Goal: Task Accomplishment & Management: Use online tool/utility

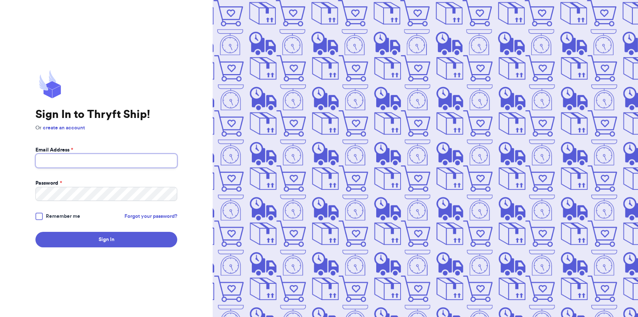
click at [133, 163] on input "Email Address *" at bounding box center [106, 161] width 142 height 14
type input "kaitydoxsie@gmail.com"
click at [35, 232] on button "Sign In" at bounding box center [106, 240] width 142 height 16
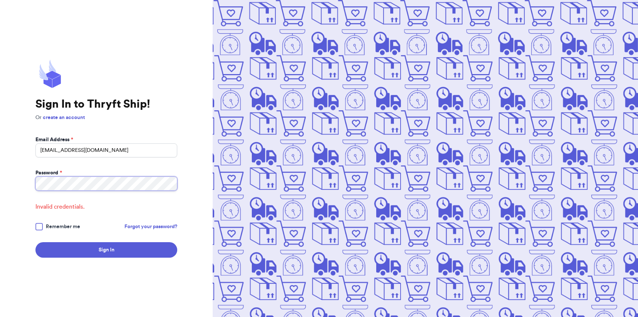
click at [0, 183] on html "Sign In to Thryft Ship! Or create an account Email Address * kaitydoxsie@gmail.…" at bounding box center [319, 158] width 638 height 317
click at [35, 242] on button "Sign In" at bounding box center [106, 250] width 142 height 16
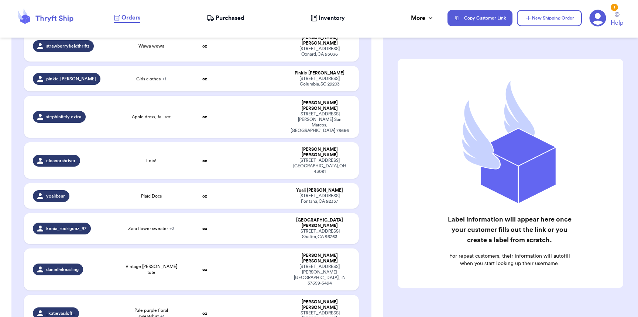
scroll to position [202, 0]
click at [159, 226] on span "Zara flower sweater + 3" at bounding box center [151, 229] width 47 height 6
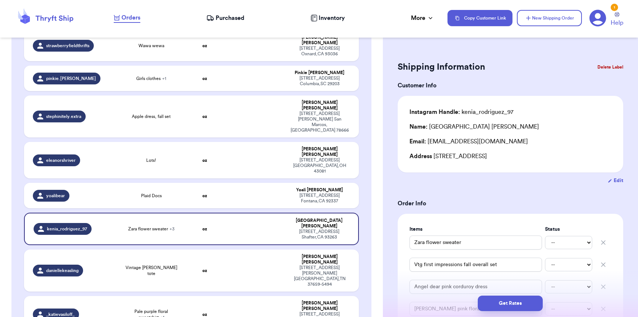
scroll to position [321, 0]
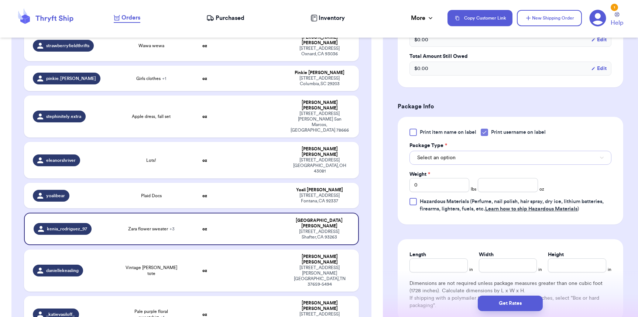
drag, startPoint x: 483, startPoint y: 165, endPoint x: 482, endPoint y: 158, distance: 6.7
click at [483, 164] on button "Select an option" at bounding box center [510, 158] width 202 height 14
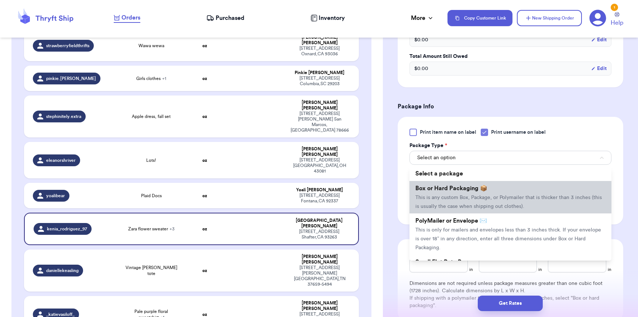
click at [459, 191] on span "Box or Hard Packaging 📦" at bounding box center [451, 189] width 72 height 6
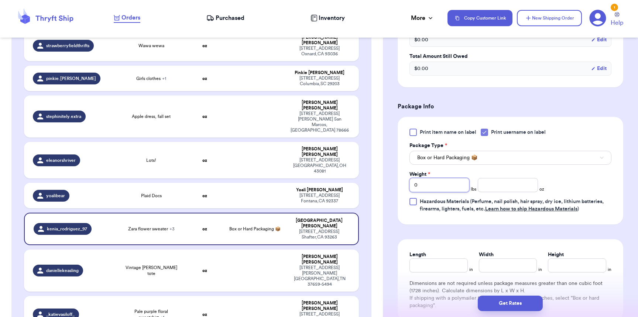
click at [458, 192] on input "0" at bounding box center [439, 185] width 60 height 14
type input "05"
type input "14"
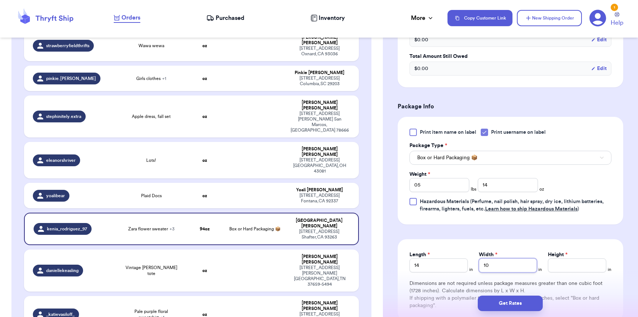
type input "10"
click at [518, 300] on button "Get Rates" at bounding box center [510, 304] width 65 height 16
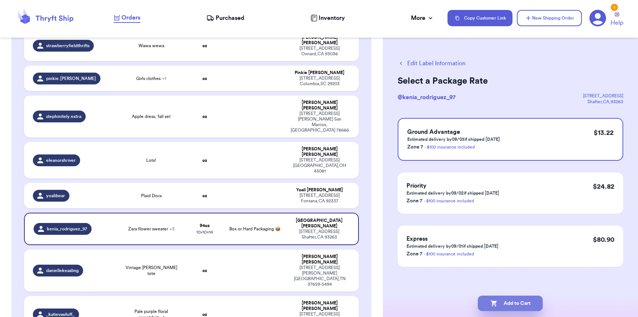
click at [513, 308] on button "Add to Cart" at bounding box center [510, 304] width 65 height 16
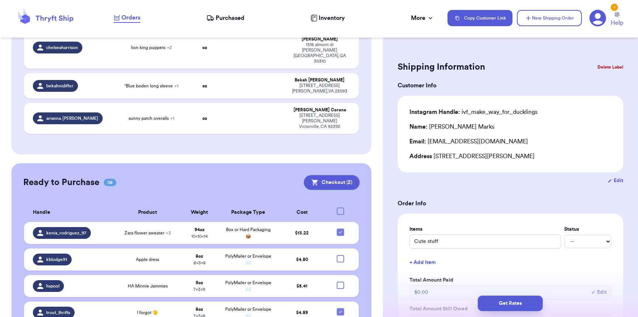
scroll to position [764, 0]
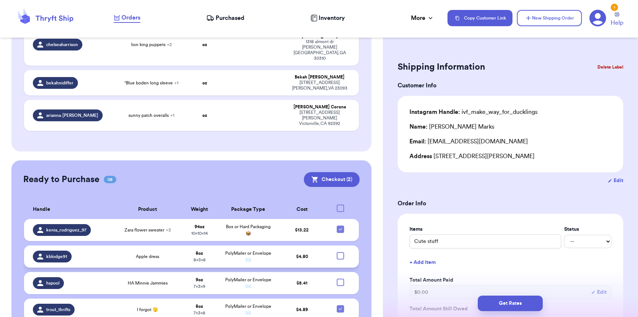
click at [335, 246] on td at bounding box center [342, 257] width 32 height 22
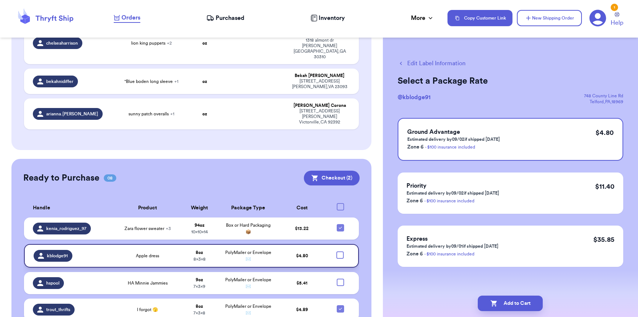
click at [336, 252] on div at bounding box center [339, 255] width 7 height 7
click at [340, 251] on input "checkbox" at bounding box center [340, 251] width 0 height 0
checkbox input "true"
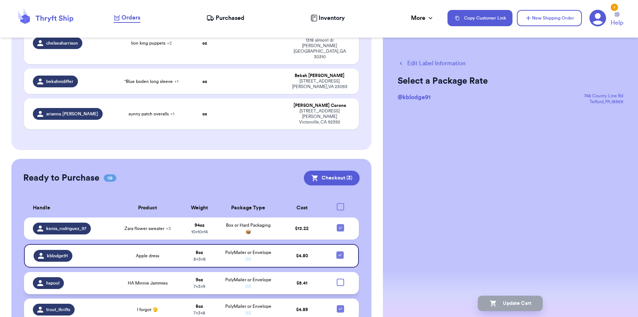
click at [336, 272] on td at bounding box center [342, 283] width 32 height 22
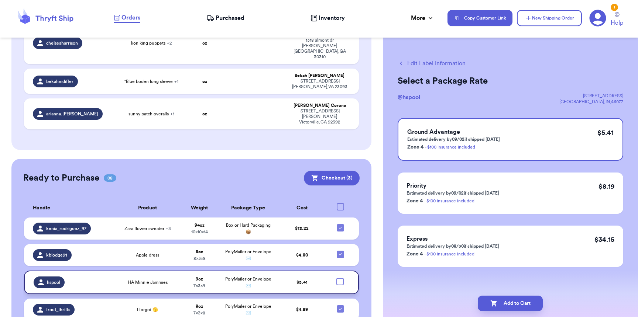
click at [336, 278] on div at bounding box center [339, 281] width 7 height 7
click at [340, 278] on input "checkbox" at bounding box center [340, 278] width 0 height 0
checkbox input "true"
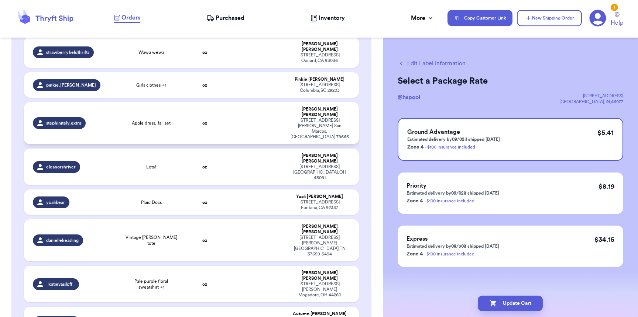
scroll to position [103, 0]
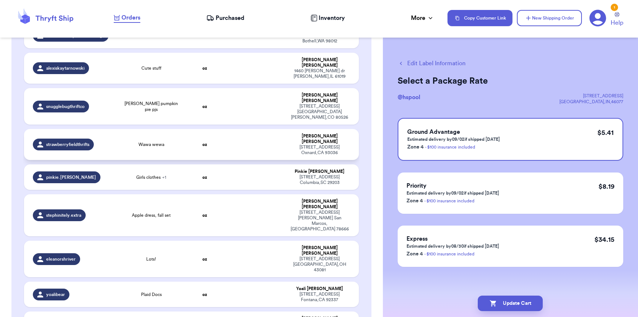
click at [159, 142] on span "Wawa wewa" at bounding box center [151, 145] width 26 height 6
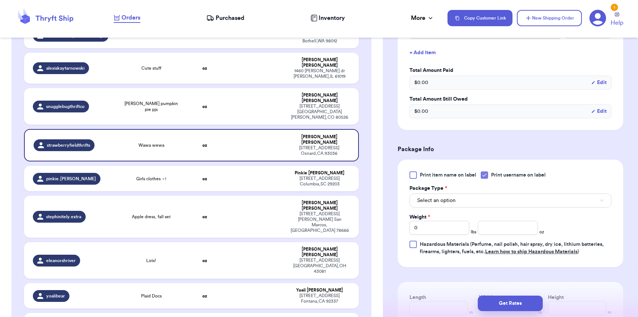
scroll to position [244, 0]
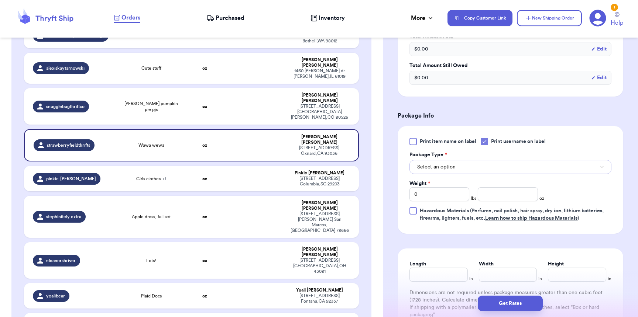
click at [430, 169] on span "Select an option" at bounding box center [436, 167] width 38 height 7
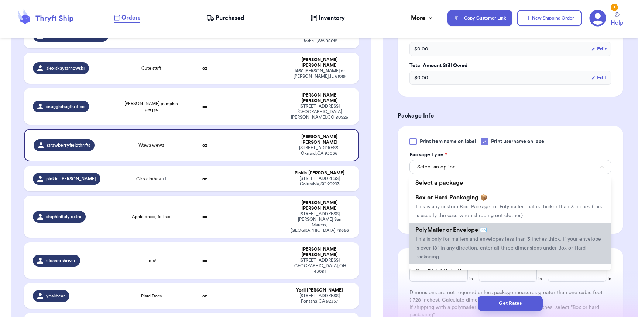
click at [436, 237] on li "PolyMailer or Envelope ✉️ This is only for mailers and envelopes less than 3 in…" at bounding box center [510, 243] width 202 height 41
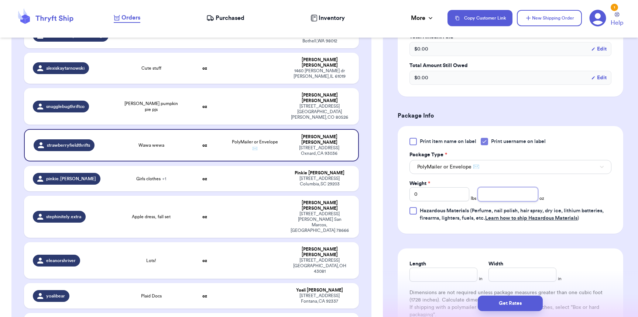
click at [501, 196] on input "number" at bounding box center [508, 195] width 60 height 14
type input "7"
click at [452, 282] on input "Length" at bounding box center [443, 275] width 68 height 14
type input "10"
type input "9"
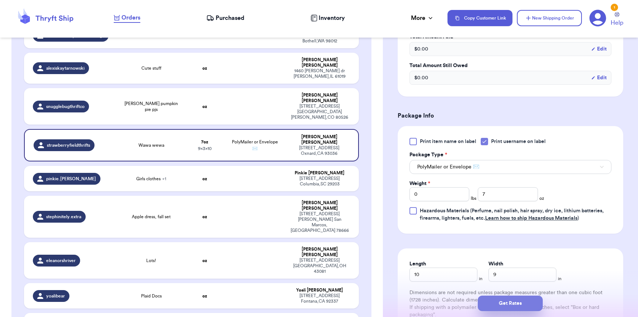
click at [507, 309] on button "Get Rates" at bounding box center [510, 304] width 65 height 16
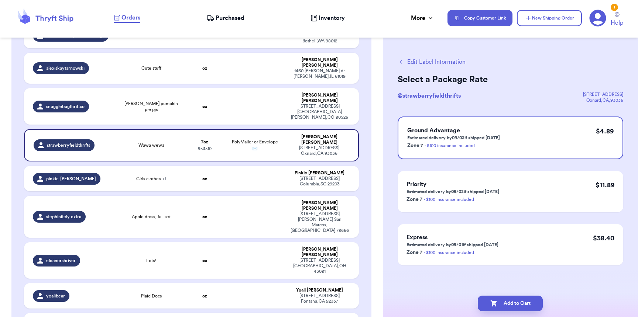
scroll to position [0, 0]
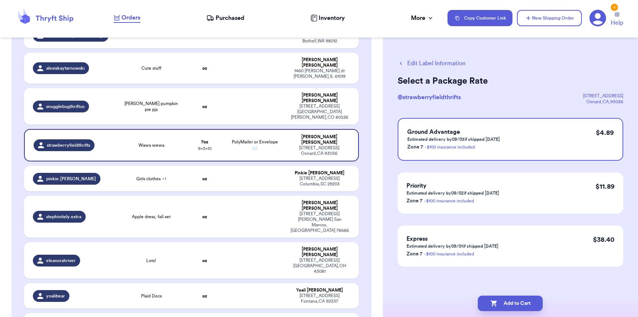
click at [501, 293] on div "Add to Cart" at bounding box center [510, 303] width 255 height 27
click at [503, 299] on button "Add to Cart" at bounding box center [510, 304] width 65 height 16
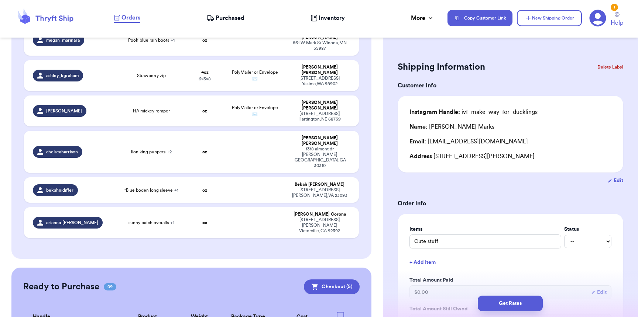
scroll to position [741, 0]
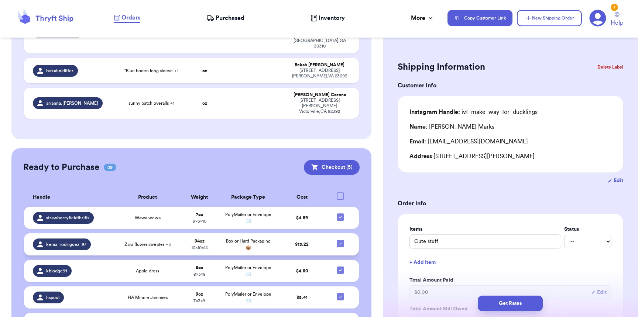
click at [337, 241] on icon at bounding box center [340, 244] width 6 height 6
click at [340, 240] on input "checkbox" at bounding box center [340, 240] width 0 height 0
checkbox input "false"
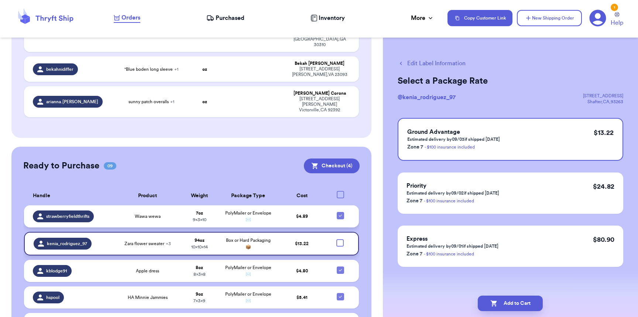
click at [337, 213] on icon at bounding box center [340, 216] width 6 height 6
click at [340, 212] on input "checkbox" at bounding box center [340, 212] width 0 height 0
checkbox input "false"
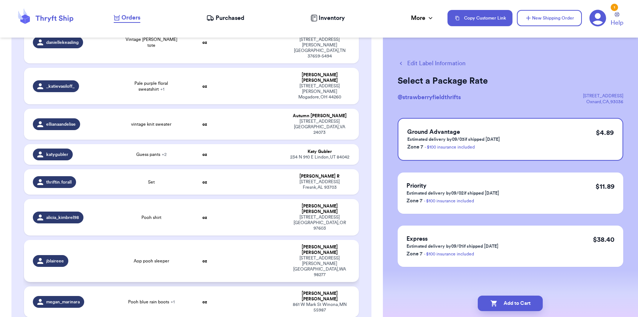
scroll to position [143, 0]
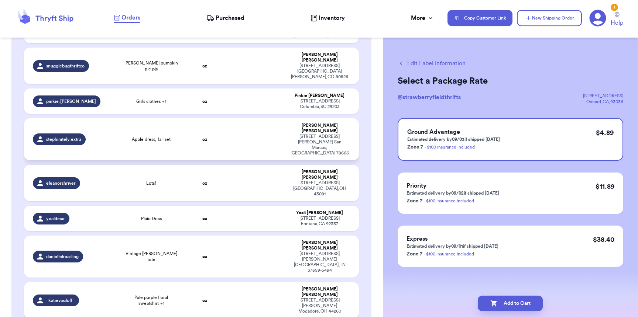
click at [107, 134] on div "stephinitely.extra" at bounding box center [73, 140] width 80 height 12
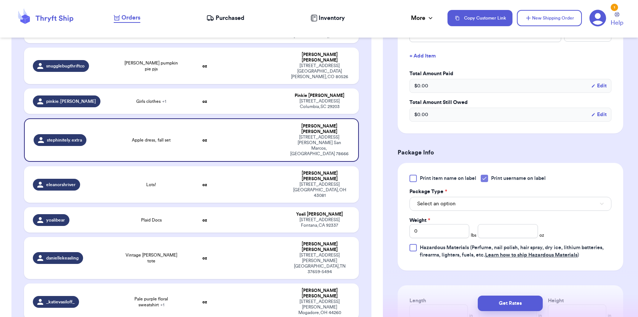
scroll to position [276, 0]
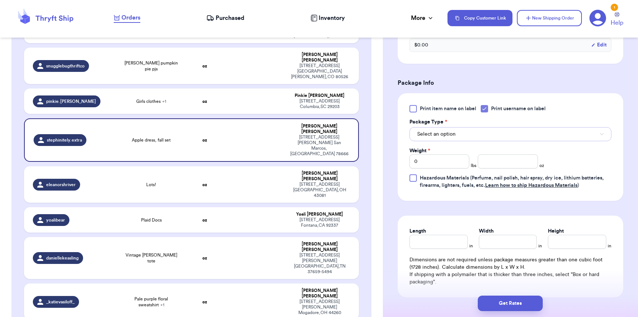
click at [443, 137] on span "Select an option" at bounding box center [436, 134] width 38 height 7
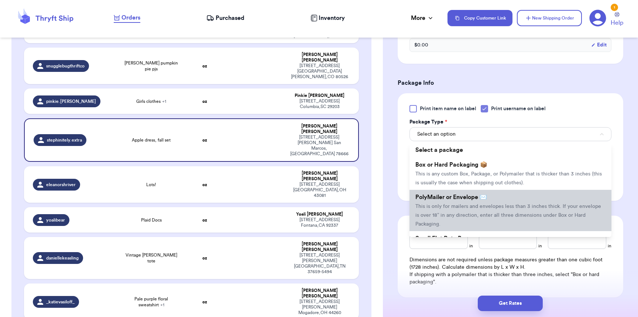
click at [440, 199] on span "PolyMailer or Envelope ✉️" at bounding box center [451, 198] width 72 height 6
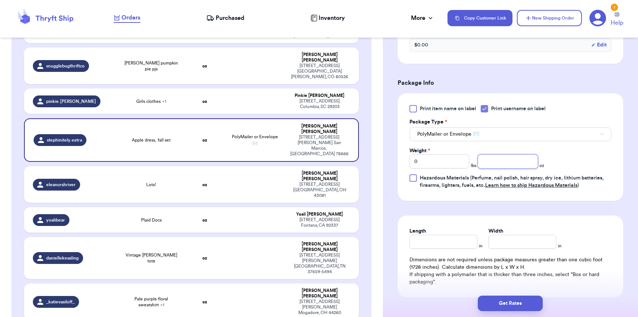
click at [488, 165] on input "number" at bounding box center [508, 162] width 60 height 14
type input "11"
click at [432, 249] on input "Length" at bounding box center [443, 242] width 68 height 14
type input "9"
type input "8"
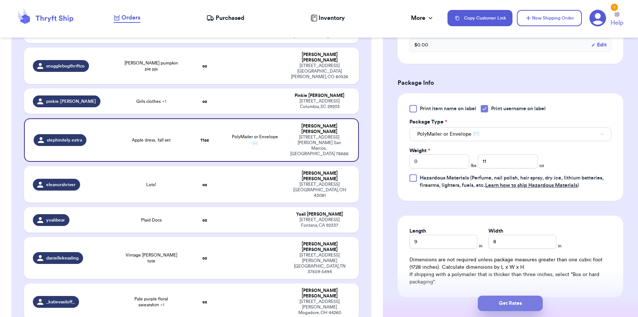
click at [499, 305] on button "Get Rates" at bounding box center [510, 304] width 65 height 16
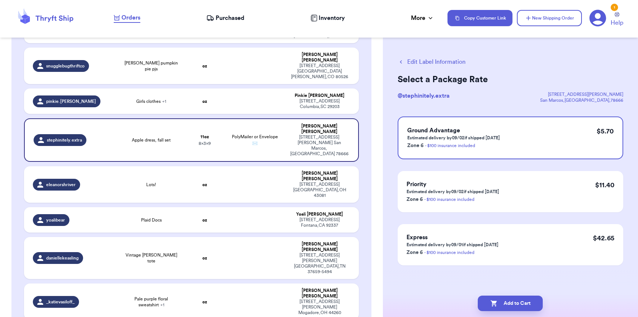
scroll to position [0, 0]
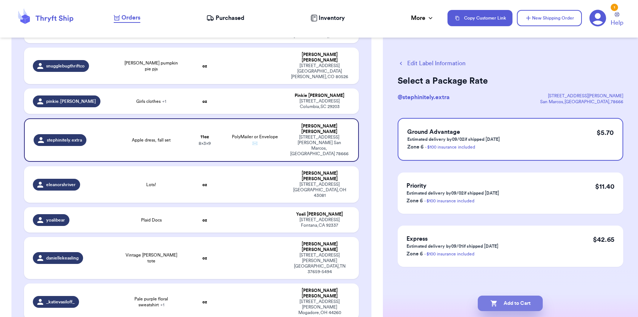
click at [507, 309] on button "Add to Cart" at bounding box center [510, 304] width 65 height 16
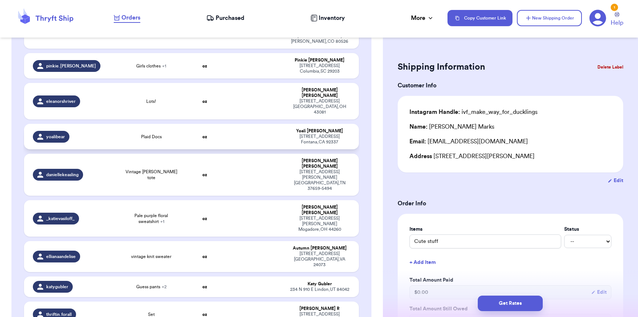
scroll to position [183, 0]
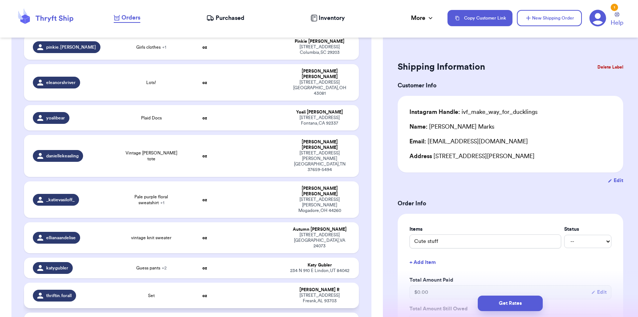
click at [96, 290] on div "thriftin.forall" at bounding box center [73, 296] width 80 height 12
type input "Set"
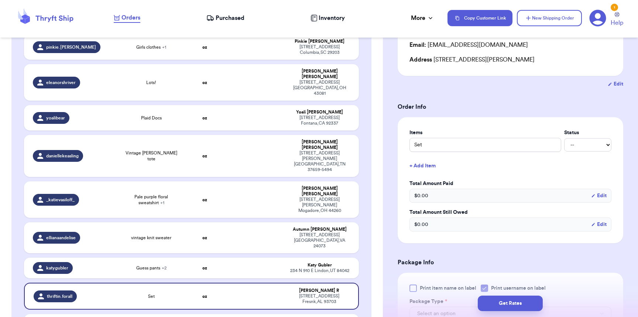
click at [454, 195] on div "$ 0.00 Edit" at bounding box center [510, 196] width 202 height 14
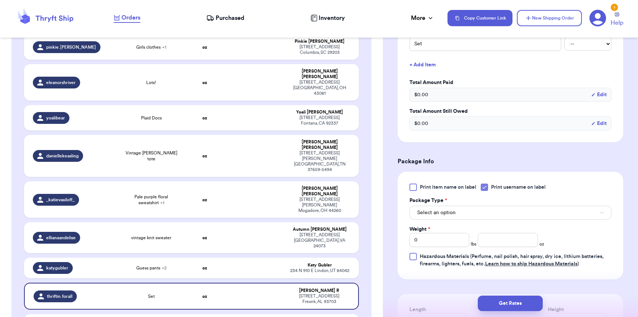
scroll to position [210, 0]
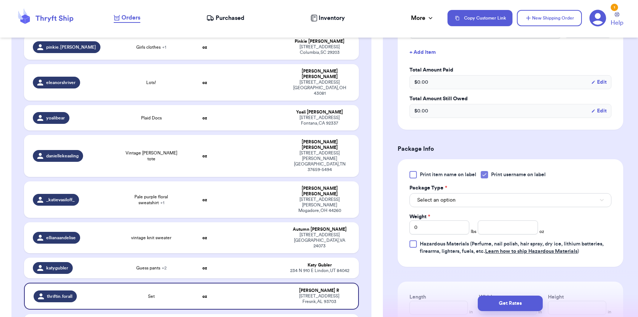
click at [447, 212] on div "Print item name on label Print username on label Package Type * Select an optio…" at bounding box center [510, 213] width 202 height 84
click at [447, 203] on span "Select an option" at bounding box center [436, 200] width 38 height 7
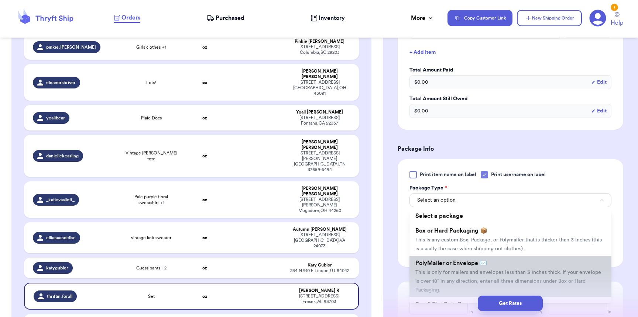
click at [438, 266] on span "PolyMailer or Envelope ✉️" at bounding box center [451, 264] width 72 height 6
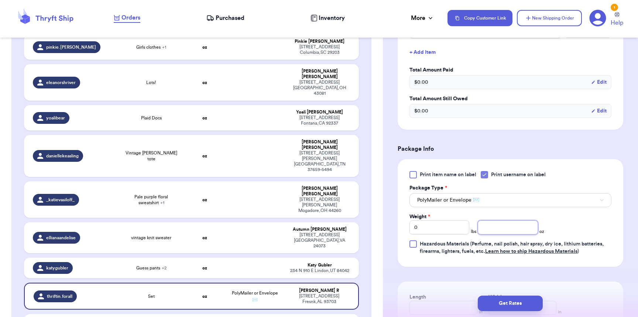
click at [492, 228] on input "number" at bounding box center [508, 228] width 60 height 14
type input "7"
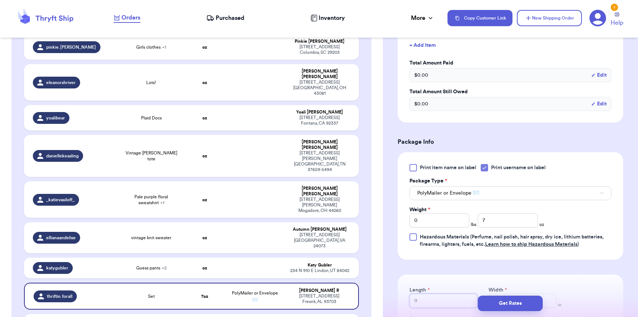
type input "9"
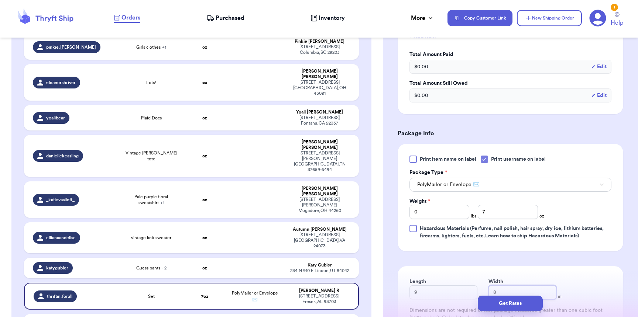
scroll to position [235, 0]
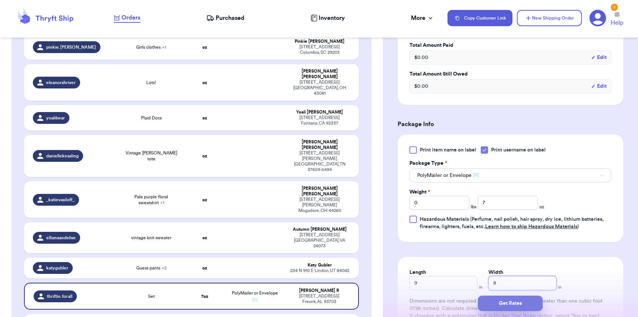
type input "8"
click at [527, 304] on button "Get Rates" at bounding box center [510, 304] width 65 height 16
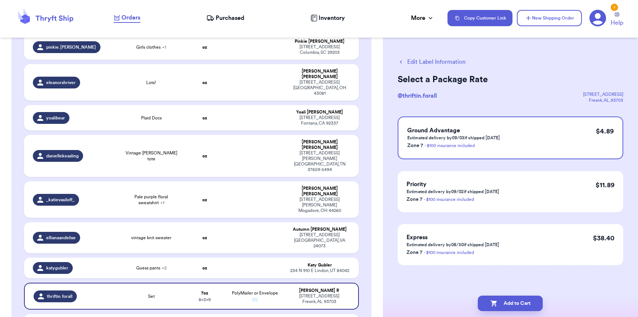
scroll to position [0, 0]
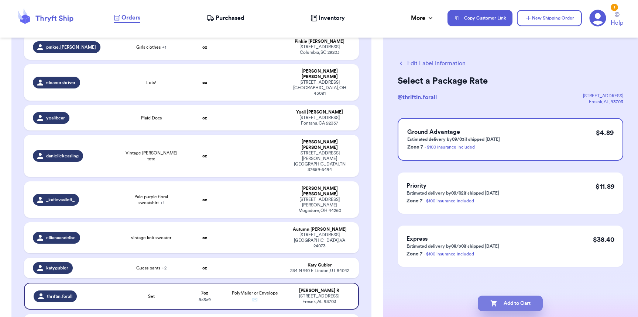
click at [504, 300] on button "Add to Cart" at bounding box center [510, 304] width 65 height 16
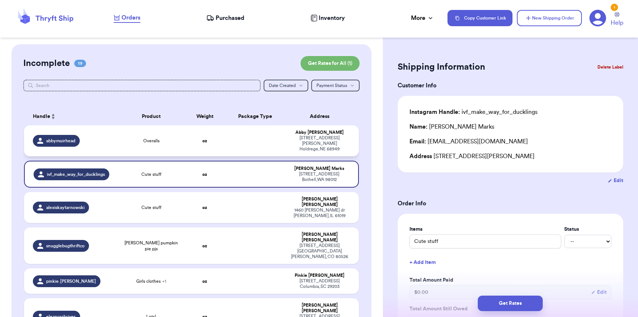
click at [134, 138] on div "Overalls" at bounding box center [151, 141] width 58 height 6
type input "Overalls"
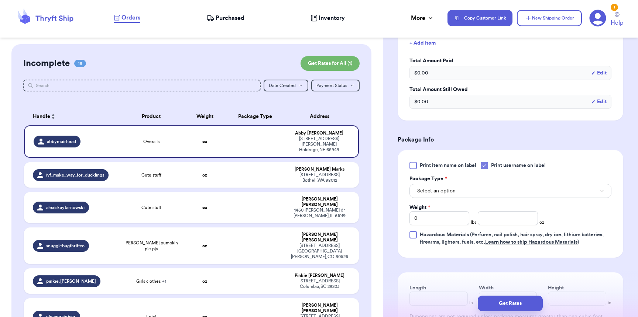
scroll to position [292, 0]
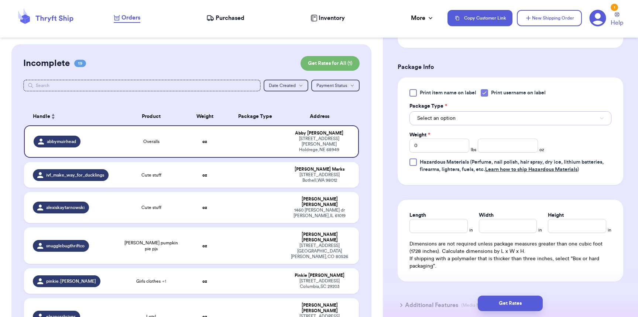
click at [443, 120] on span "Select an option" at bounding box center [436, 118] width 38 height 7
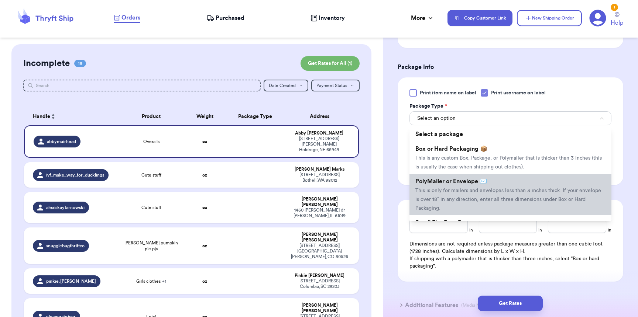
click at [436, 180] on li "PolyMailer or Envelope ✉️ This is only for mailers and envelopes less than 3 in…" at bounding box center [510, 194] width 202 height 41
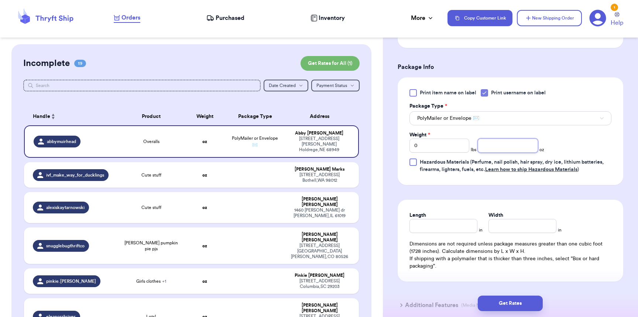
click at [513, 152] on input "number" at bounding box center [508, 146] width 60 height 14
type input "8"
click at [517, 304] on button "Get Rates" at bounding box center [510, 304] width 65 height 16
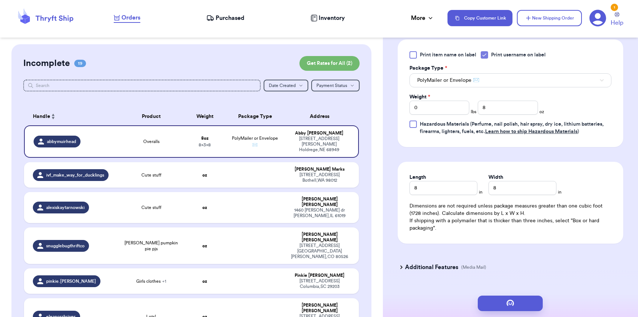
scroll to position [1, 0]
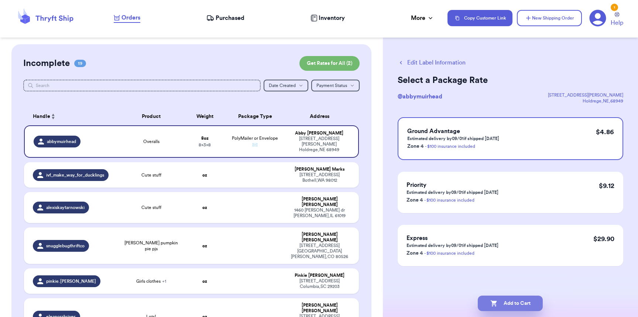
click at [522, 302] on button "Add to Cart" at bounding box center [510, 304] width 65 height 16
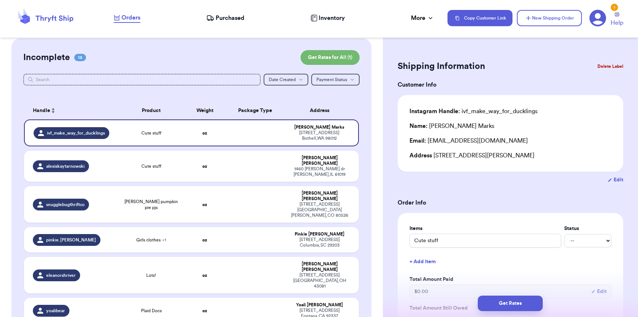
scroll to position [5, 0]
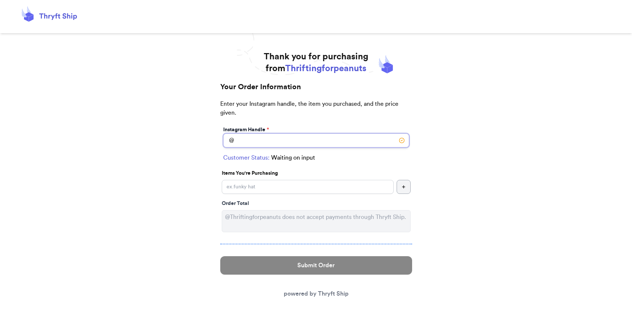
click at [260, 141] on input "Instagram Handle *" at bounding box center [316, 141] width 186 height 14
type input "alyshaamerson"
select select "GA"
type input "Brookhaven"
type input "30319"
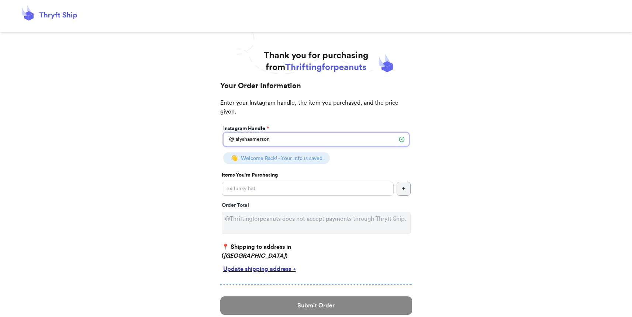
scroll to position [1, 0]
type input "alyshaamerson"
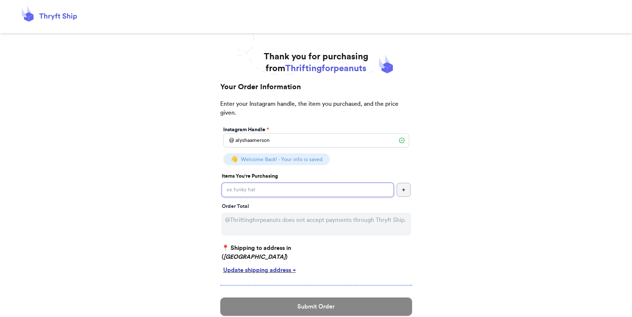
click at [299, 191] on input "Instagram Handle *" at bounding box center [308, 190] width 172 height 14
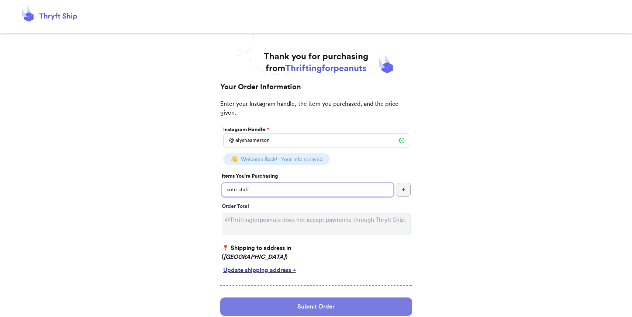
type input "cute stuff"
click at [335, 309] on button "Submit Order" at bounding box center [316, 307] width 192 height 18
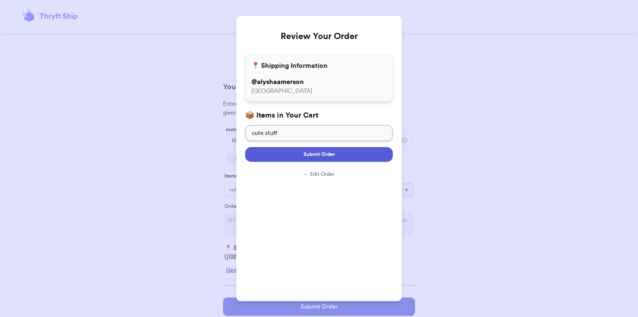
click at [345, 153] on button "Submit Order" at bounding box center [319, 154] width 148 height 15
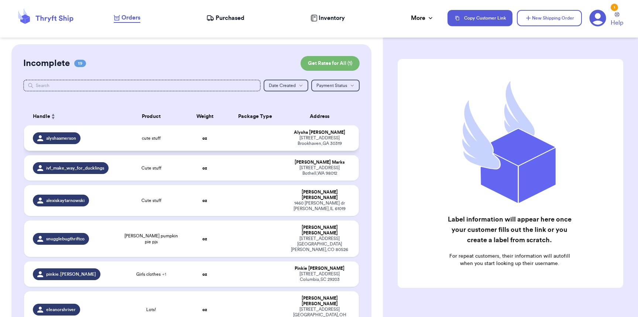
click at [185, 139] on td "oz" at bounding box center [205, 137] width 40 height 25
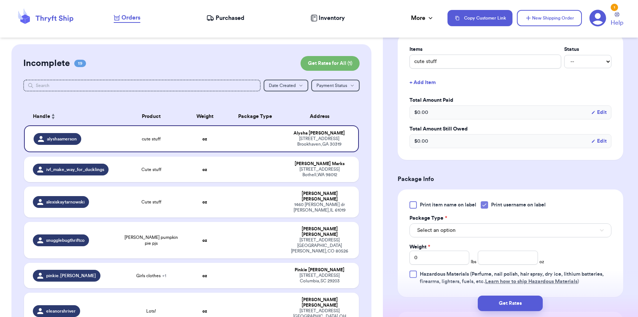
scroll to position [211, 0]
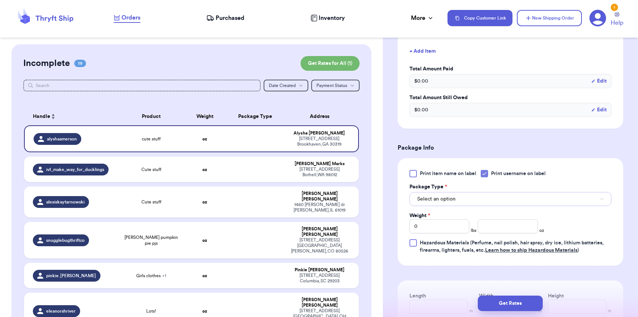
click at [441, 199] on span "Select an option" at bounding box center [436, 199] width 38 height 7
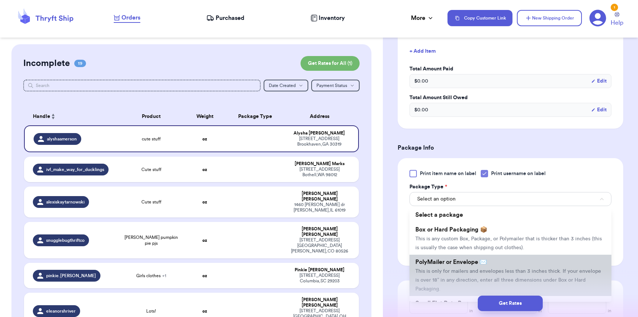
click at [431, 269] on li "PolyMailer or Envelope ✉️ This is only for mailers and envelopes less than 3 in…" at bounding box center [510, 275] width 202 height 41
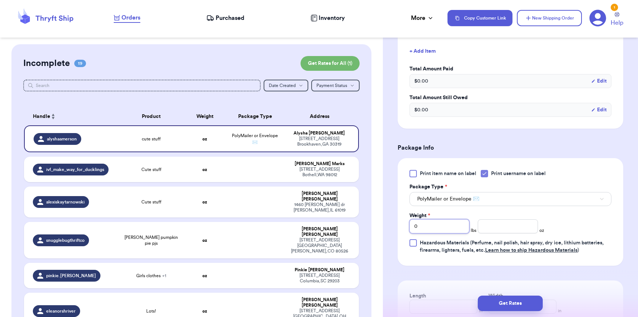
click at [427, 226] on input "0" at bounding box center [439, 227] width 60 height 14
type input "01"
type input "2"
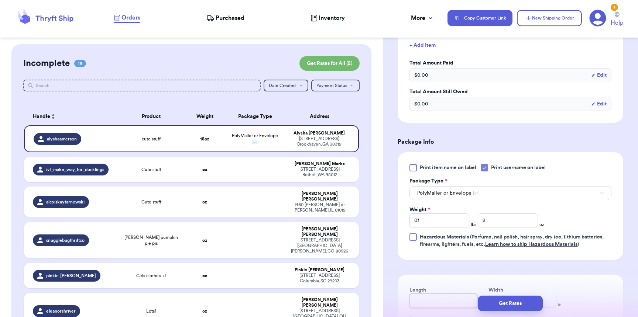
scroll to position [356, 0]
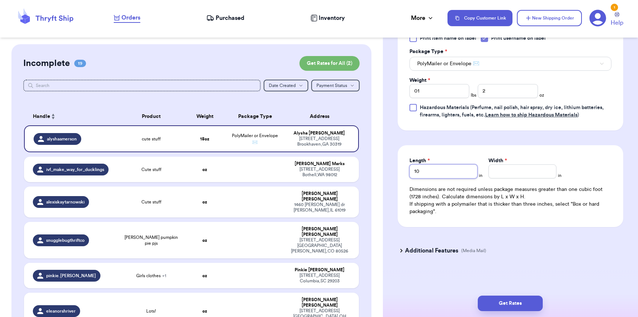
type input "10"
type input "9"
click at [502, 299] on button "Get Rates" at bounding box center [510, 304] width 65 height 16
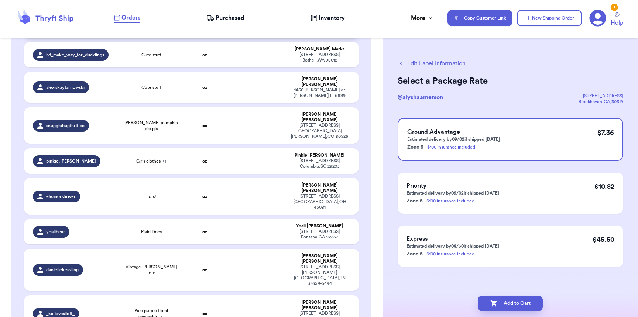
scroll to position [0, 0]
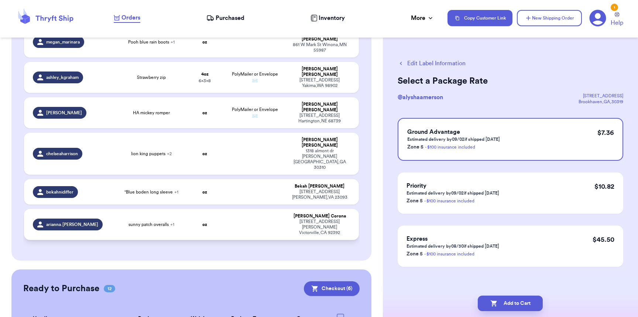
click at [116, 209] on td "arianna.alyce" at bounding box center [71, 224] width 94 height 31
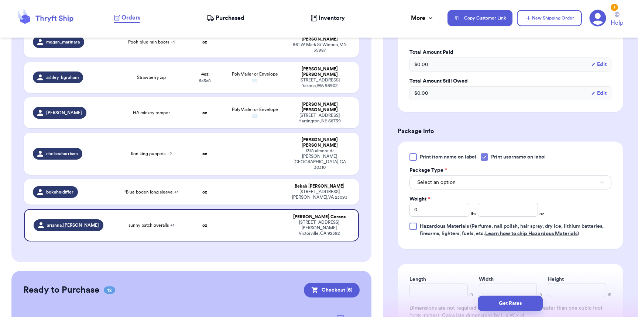
scroll to position [255, 0]
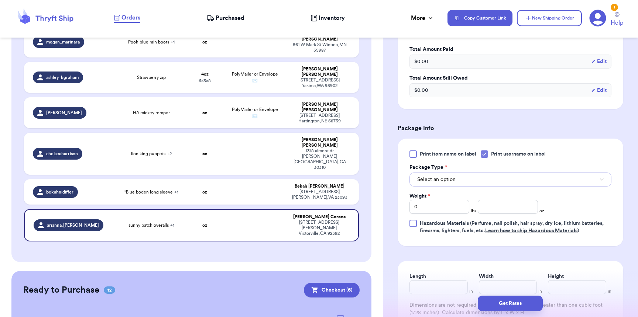
click at [445, 180] on span "Select an option" at bounding box center [436, 179] width 38 height 7
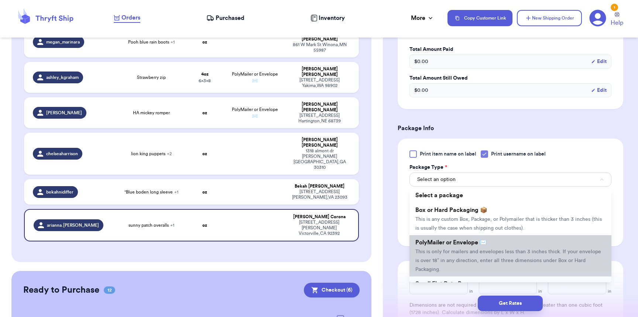
click at [446, 244] on span "PolyMailer or Envelope ✉️" at bounding box center [451, 243] width 72 height 6
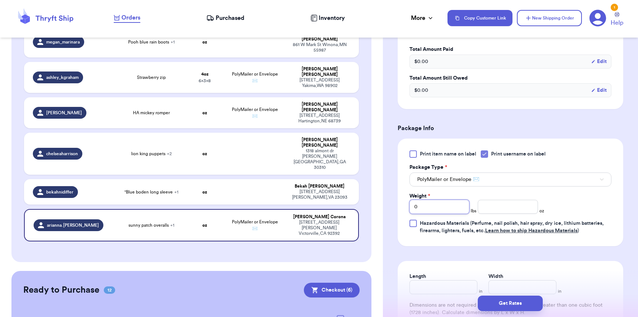
click at [442, 209] on input "0" at bounding box center [439, 207] width 60 height 14
type input "01"
click at [498, 207] on input "number" at bounding box center [508, 207] width 60 height 14
type input "0"
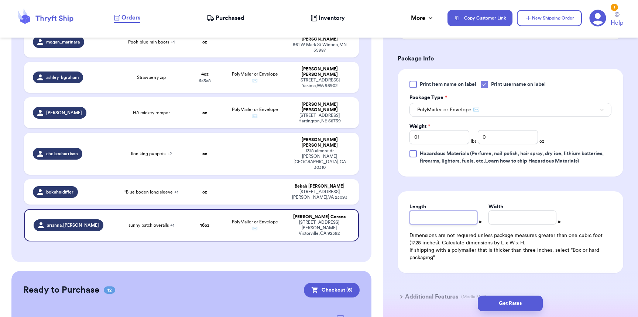
scroll to position [327, 0]
type input "9"
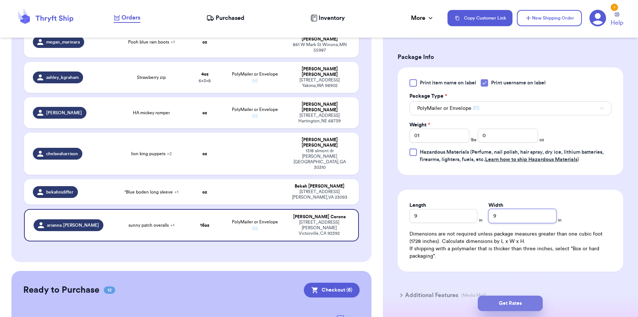
type input "9"
click at [495, 310] on button "Get Rates" at bounding box center [510, 304] width 65 height 16
click at [498, 306] on button "submit" at bounding box center [510, 304] width 65 height 16
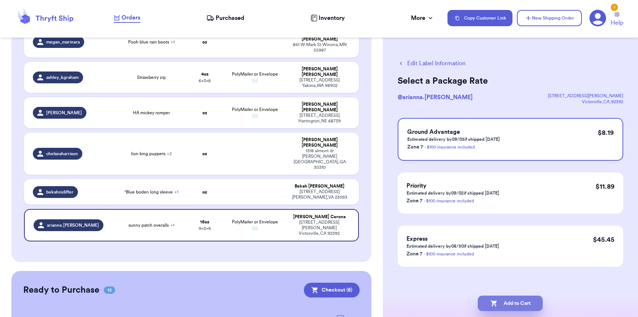
click at [508, 301] on button "Add to Cart" at bounding box center [510, 304] width 65 height 16
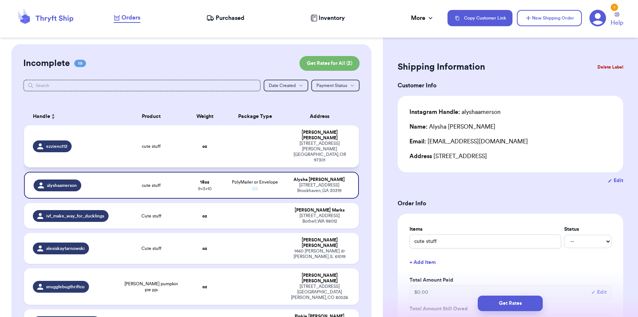
click at [100, 143] on div "ezzienct12" at bounding box center [73, 147] width 80 height 12
type input "0"
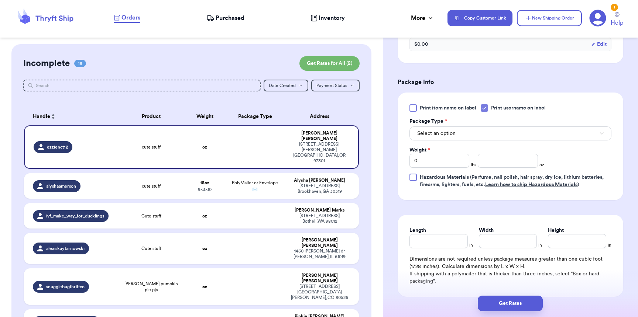
scroll to position [278, 0]
click at [453, 136] on span "Select an option" at bounding box center [436, 133] width 38 height 7
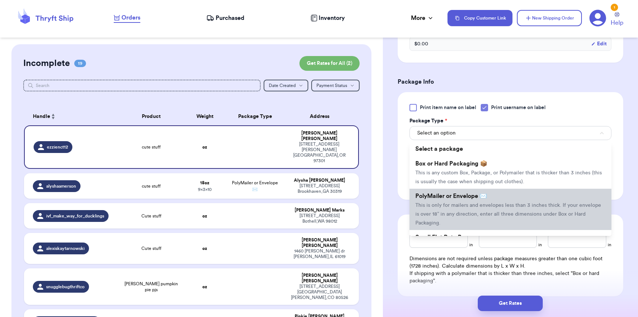
click at [448, 199] on span "PolyMailer or Envelope ✉️" at bounding box center [451, 196] width 72 height 6
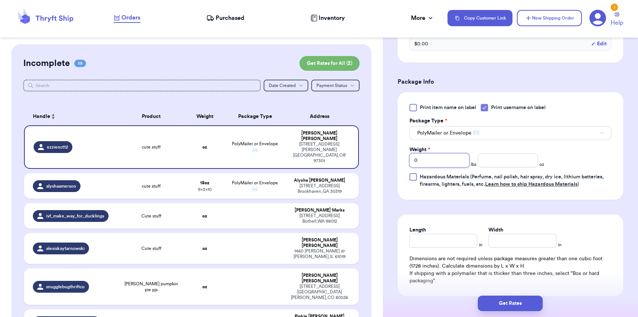
click at [433, 163] on input "0" at bounding box center [439, 161] width 60 height 14
type input "01"
type input "8"
type input "11"
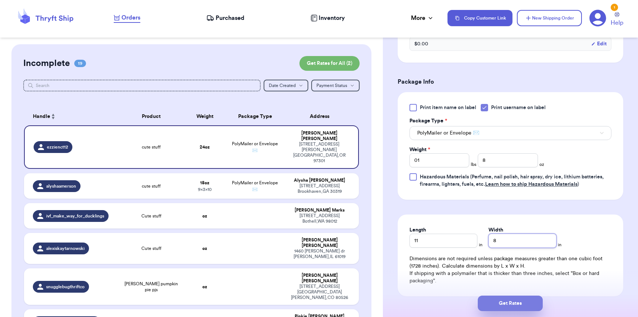
type input "8"
click at [509, 300] on button "Get Rates" at bounding box center [510, 304] width 65 height 16
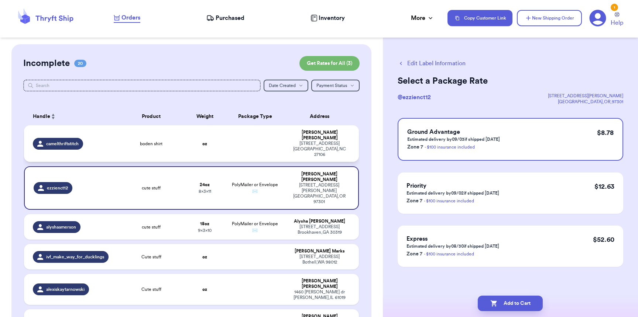
click at [98, 140] on div "camelthriftstitch" at bounding box center [73, 144] width 80 height 12
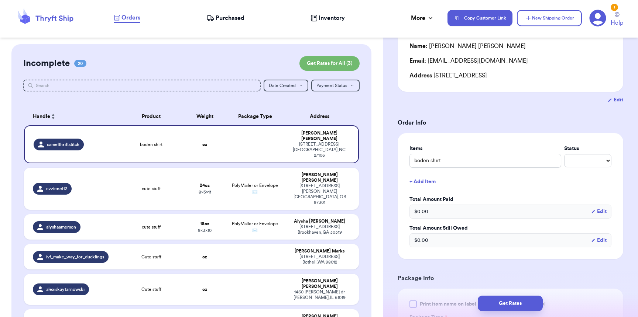
scroll to position [207, 0]
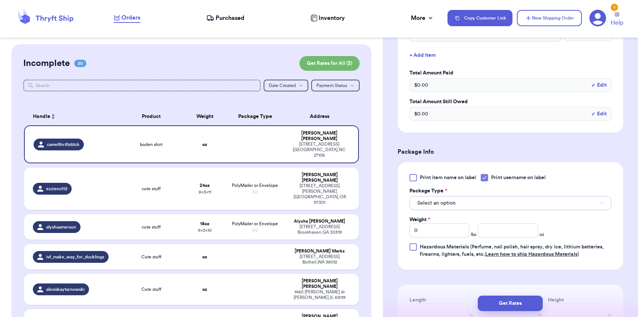
click at [453, 202] on span "Select an option" at bounding box center [436, 203] width 38 height 7
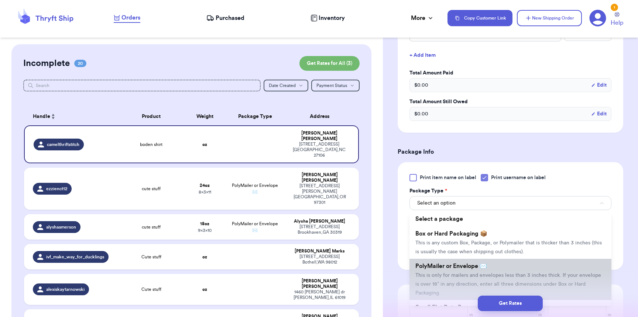
click at [447, 268] on span "PolyMailer or Envelope ✉️" at bounding box center [451, 267] width 72 height 6
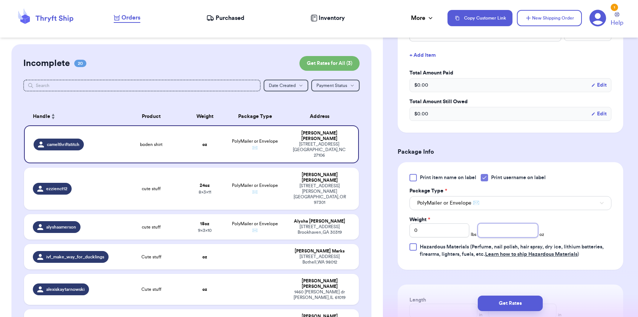
click at [493, 232] on input "number" at bounding box center [508, 231] width 60 height 14
type input "3"
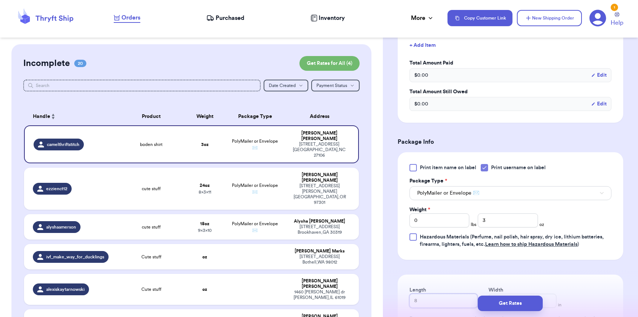
type input "8"
type input "6"
click at [516, 304] on button "Get Rates" at bounding box center [510, 304] width 65 height 16
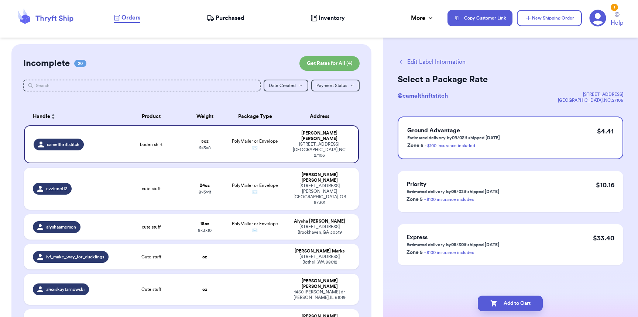
scroll to position [0, 0]
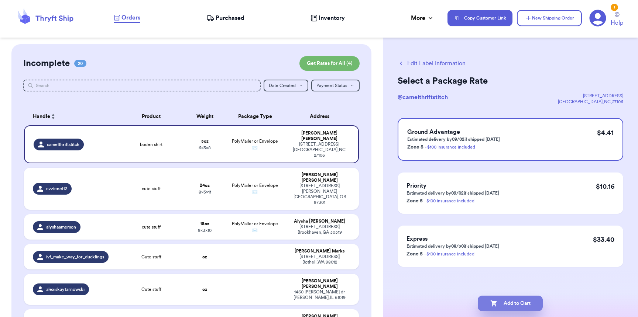
click at [531, 302] on button "Add to Cart" at bounding box center [510, 304] width 65 height 16
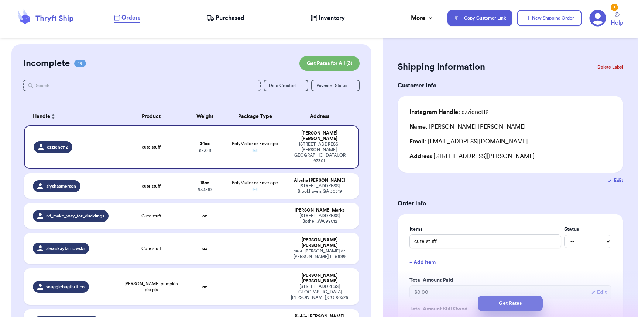
click at [494, 300] on button "Get Rates" at bounding box center [510, 304] width 65 height 16
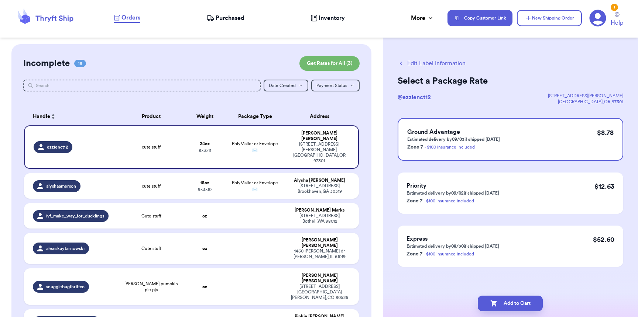
click at [498, 305] on button "Add to Cart" at bounding box center [510, 304] width 65 height 16
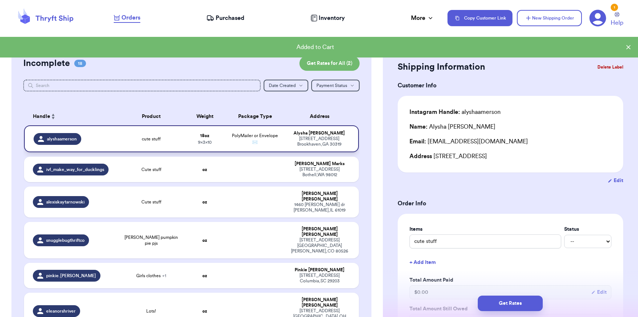
click at [228, 141] on td "PolyMailer or Envelope ✉️" at bounding box center [255, 138] width 60 height 27
click at [512, 305] on button "Get Rates" at bounding box center [510, 304] width 65 height 16
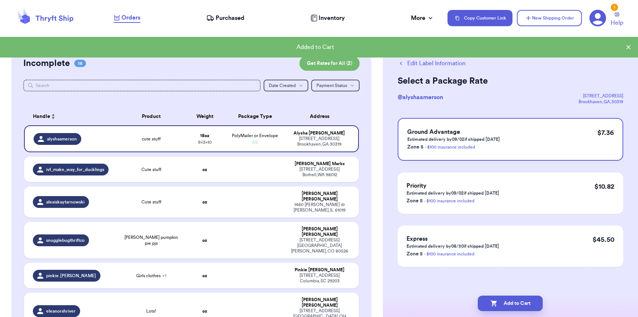
click at [512, 305] on button "Add to Cart" at bounding box center [510, 304] width 65 height 16
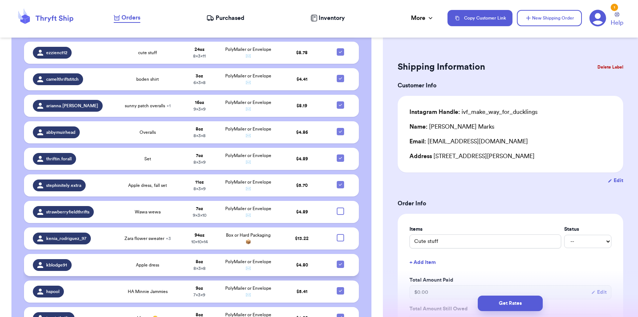
scroll to position [857, 0]
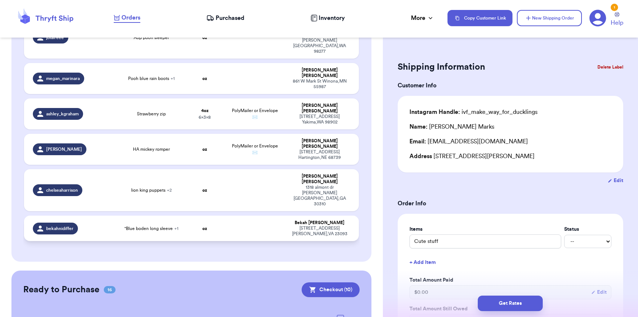
click at [96, 223] on div "bekahnidiffer" at bounding box center [73, 229] width 80 height 12
type input ""Blue boden long sleeve"
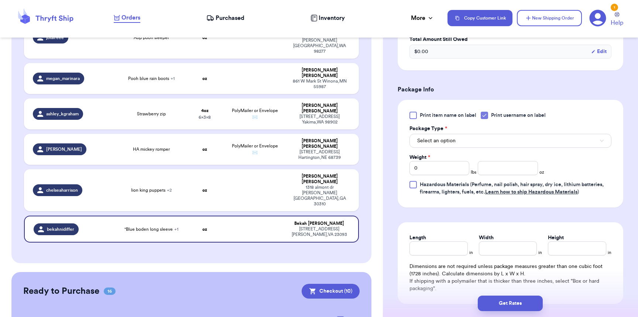
scroll to position [297, 0]
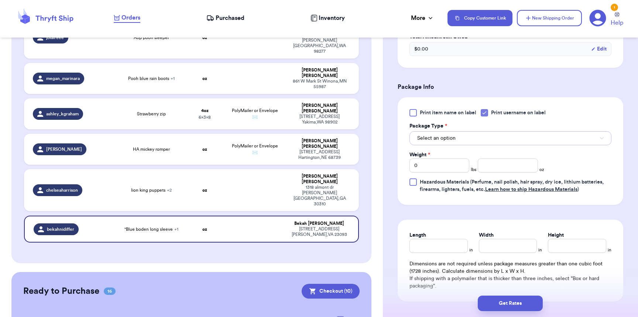
click at [426, 140] on span "Select an option" at bounding box center [436, 138] width 38 height 7
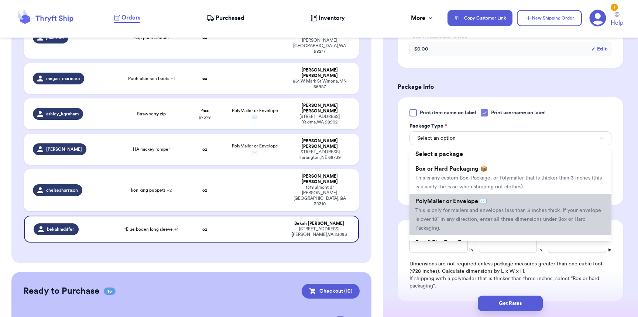
click at [440, 219] on span "This is only for mailers and envelopes less than 3 inches thick. If your envelo…" at bounding box center [508, 219] width 186 height 23
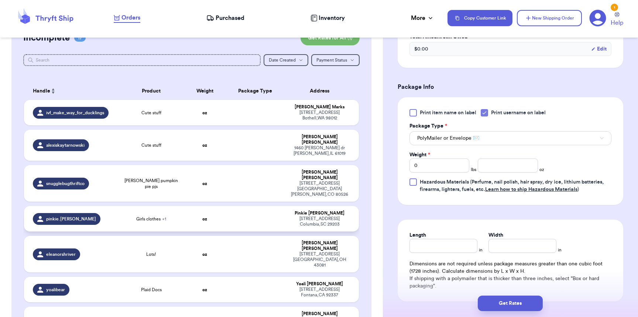
scroll to position [4, 0]
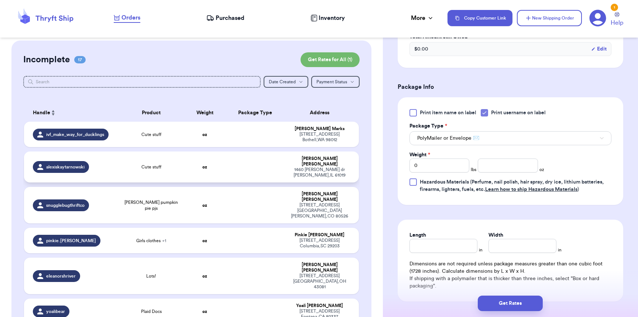
click at [105, 161] on div "alexiskaytarnowski" at bounding box center [73, 167] width 80 height 12
type input "Cute stuff"
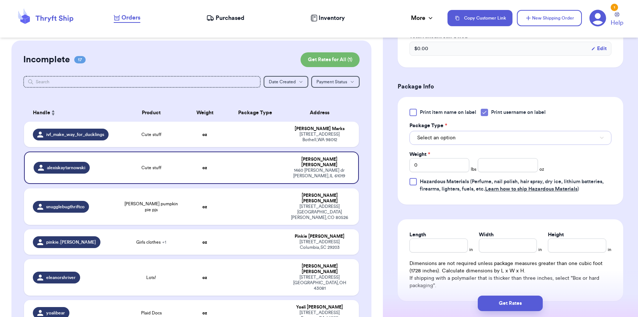
click at [465, 142] on button "Select an option" at bounding box center [510, 138] width 202 height 14
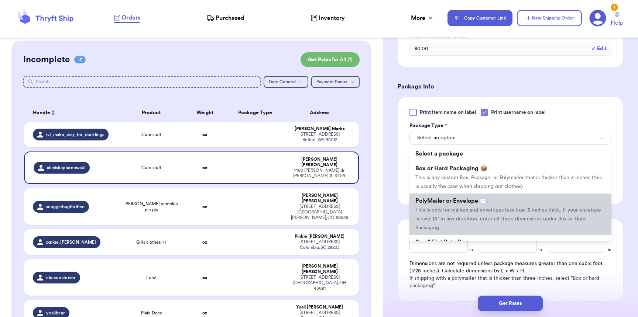
click at [450, 200] on span "PolyMailer or Envelope ✉️" at bounding box center [451, 201] width 72 height 6
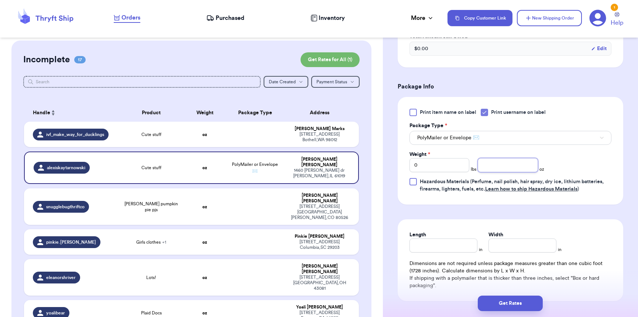
click at [498, 171] on input "number" at bounding box center [508, 165] width 60 height 14
type input "5"
type input "9"
type input "7"
click at [522, 296] on button "Get Rates" at bounding box center [510, 304] width 65 height 16
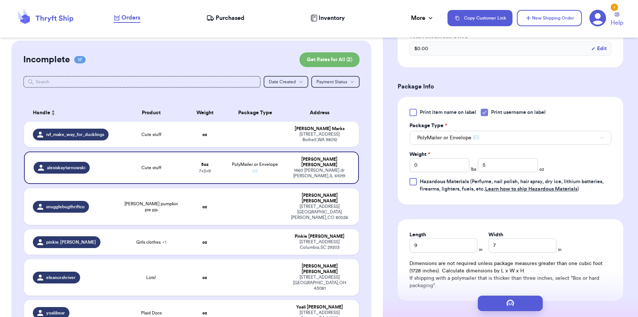
scroll to position [0, 0]
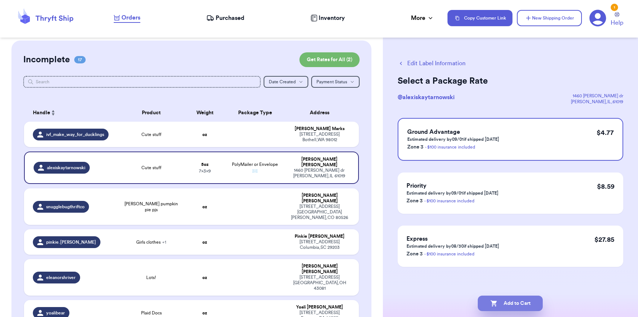
click at [513, 306] on button "Add to Cart" at bounding box center [510, 304] width 65 height 16
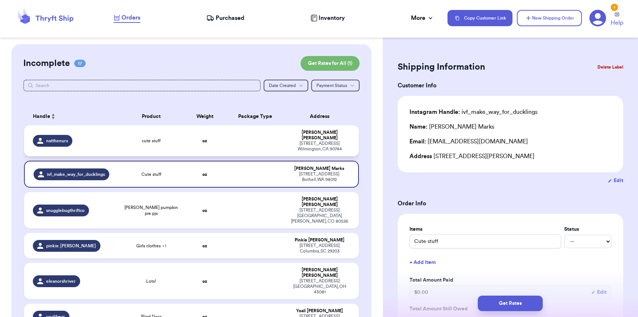
click at [99, 141] on div "natthenurs" at bounding box center [73, 141] width 80 height 12
type input "cute stuff"
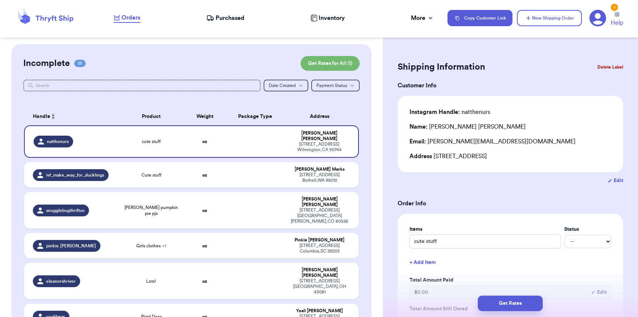
scroll to position [204, 0]
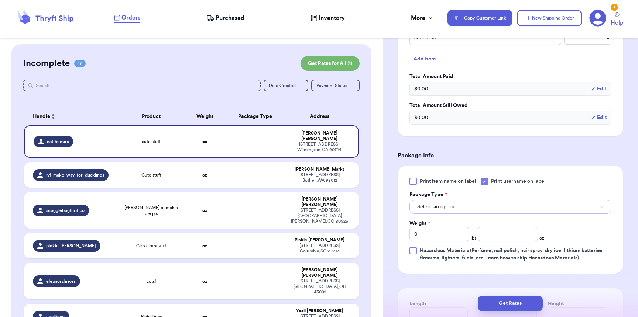
click at [464, 212] on button "Select an option" at bounding box center [510, 207] width 202 height 14
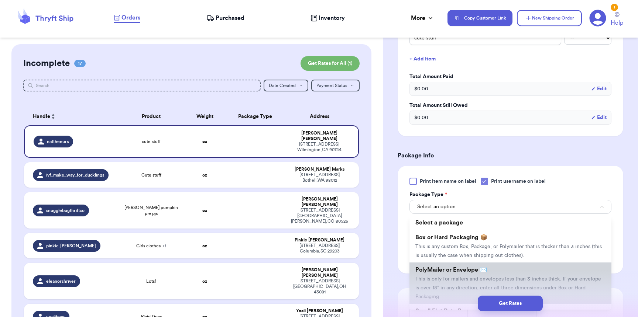
click at [461, 282] on span "This is only for mailers and envelopes less than 3 inches thick. If your envelo…" at bounding box center [508, 288] width 186 height 23
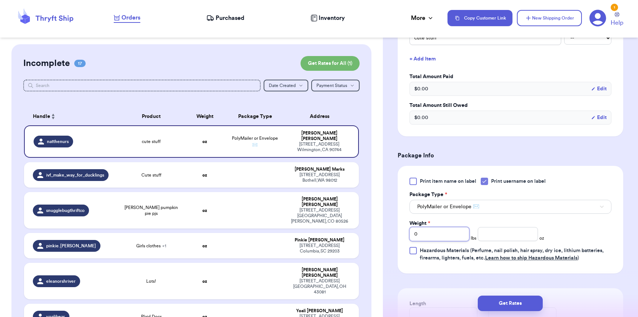
click at [449, 240] on input "0" at bounding box center [439, 234] width 60 height 14
type input "01"
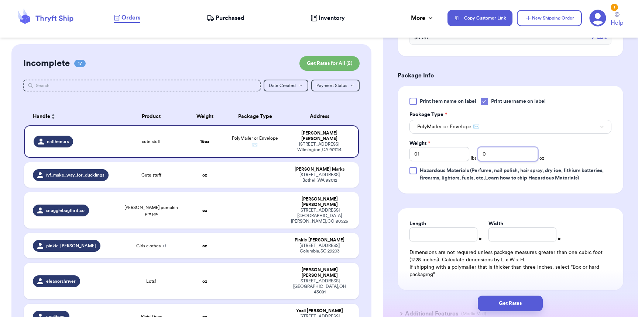
scroll to position [291, 0]
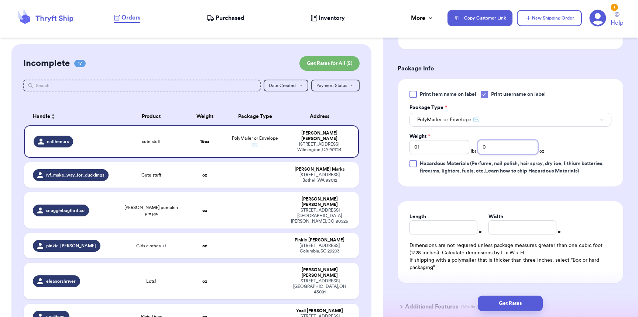
type input "0"
click at [442, 235] on input "Length" at bounding box center [443, 228] width 68 height 14
type input "11"
type input "8"
click at [516, 297] on button "Get Rates" at bounding box center [510, 304] width 65 height 16
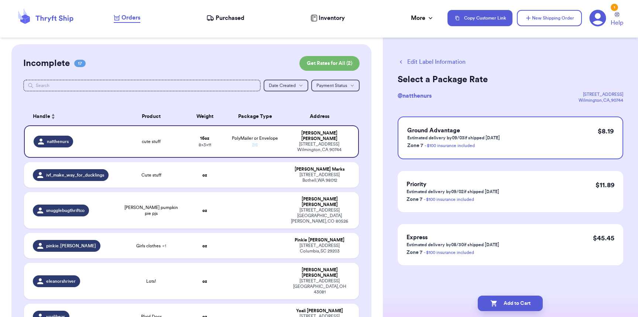
scroll to position [0, 0]
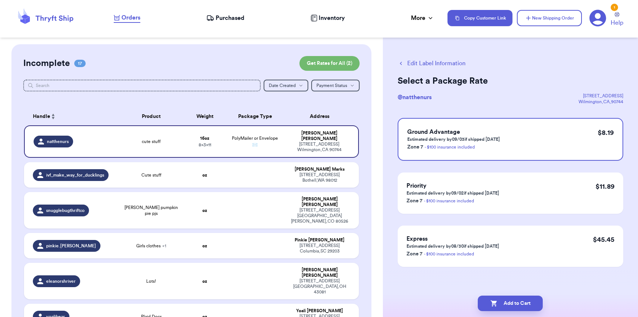
click at [427, 64] on button "Edit Label Information" at bounding box center [432, 63] width 68 height 9
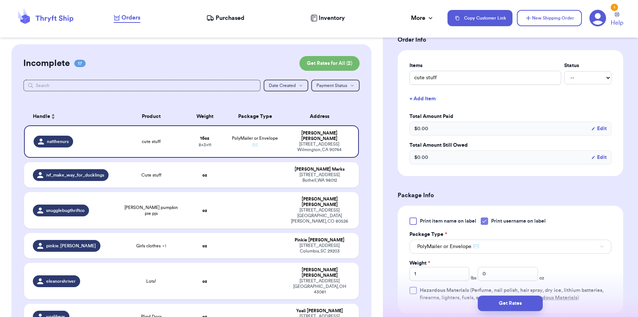
scroll to position [197, 0]
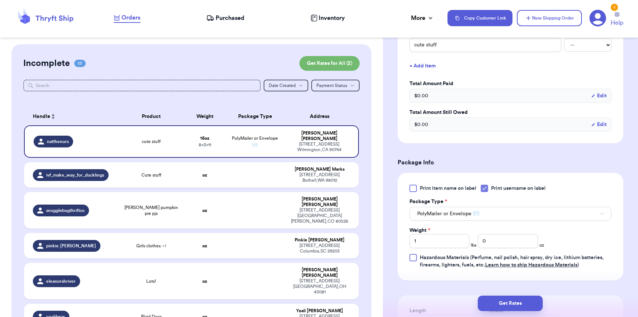
click at [512, 253] on div "Print item name on label Print username on label Package Type * PolyMailer or E…" at bounding box center [510, 227] width 202 height 84
click at [510, 239] on input "0" at bounding box center [508, 241] width 60 height 14
type input "1"
click at [540, 306] on button "Get Rates" at bounding box center [510, 304] width 65 height 16
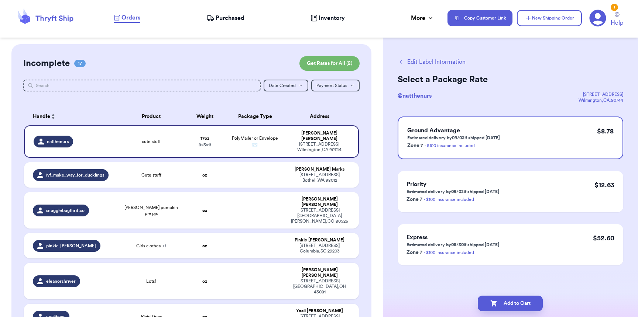
scroll to position [0, 0]
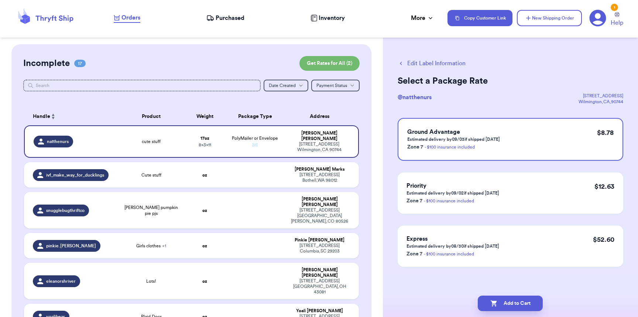
click at [403, 63] on icon "button" at bounding box center [401, 63] width 7 height 7
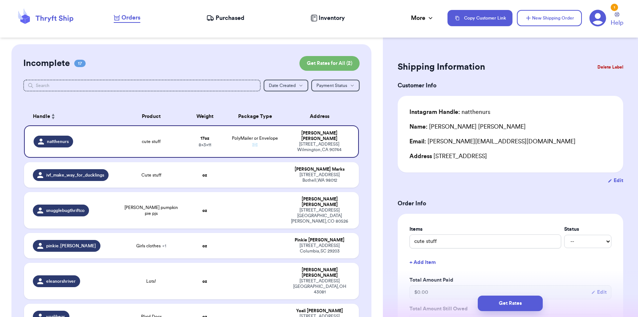
scroll to position [200, 0]
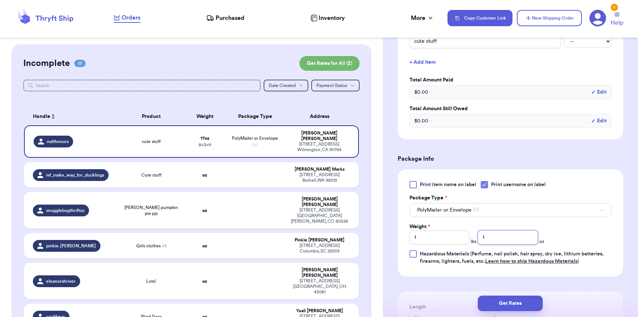
click at [506, 242] on input "1" at bounding box center [508, 238] width 60 height 14
type input "0"
type input "1"
click at [529, 306] on button "Get Rates" at bounding box center [510, 304] width 65 height 16
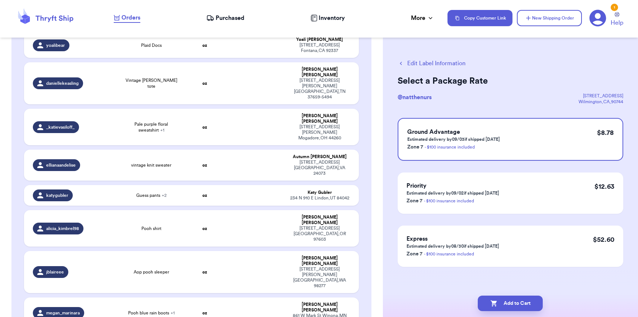
scroll to position [252, 0]
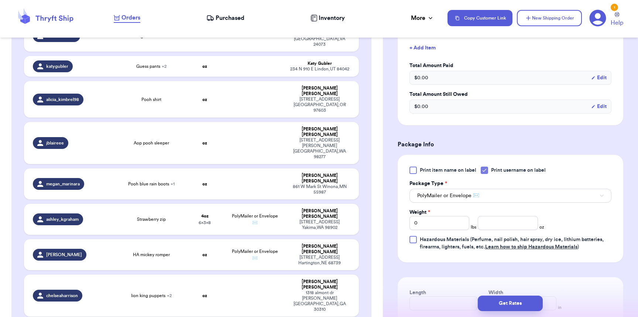
scroll to position [288, 0]
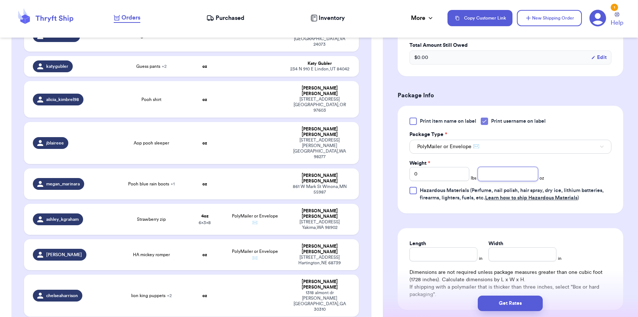
click at [505, 173] on input "number" at bounding box center [508, 174] width 60 height 14
type input "15"
type input "10"
type input "9"
click at [536, 294] on div "Get Rates" at bounding box center [510, 303] width 255 height 27
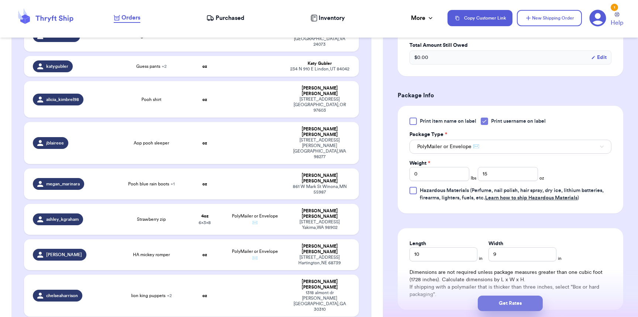
click at [536, 296] on button "Get Rates" at bounding box center [510, 304] width 65 height 16
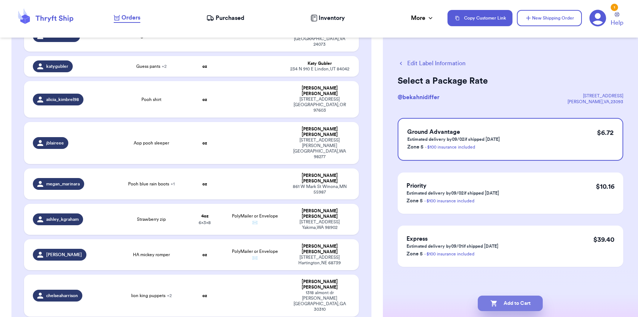
click at [525, 300] on button "Add to Cart" at bounding box center [510, 304] width 65 height 16
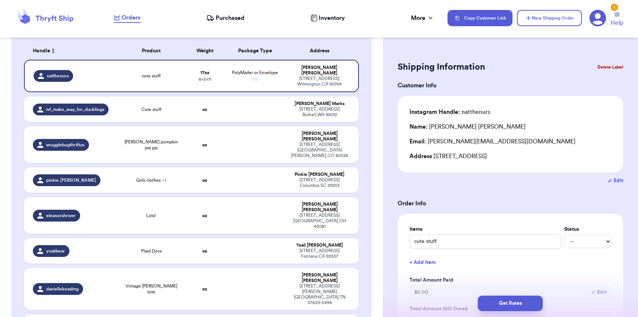
scroll to position [65, 0]
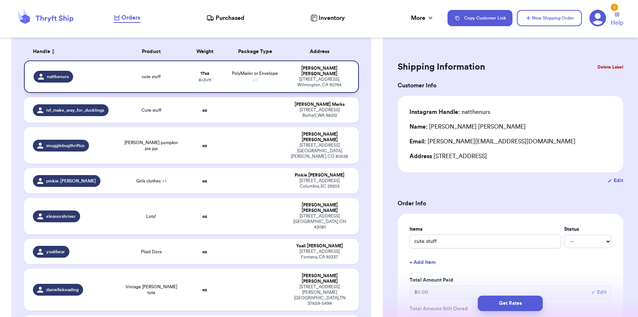
click at [245, 76] on td "PolyMailer or Envelope ✉️" at bounding box center [255, 77] width 60 height 32
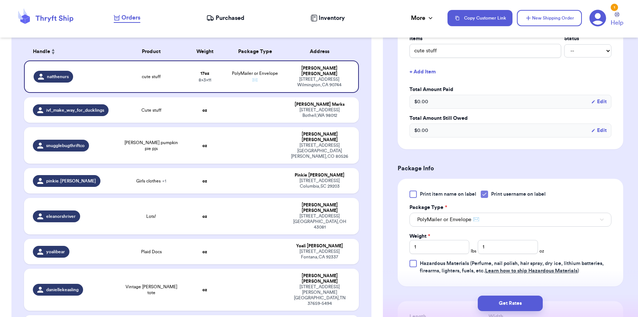
scroll to position [215, 0]
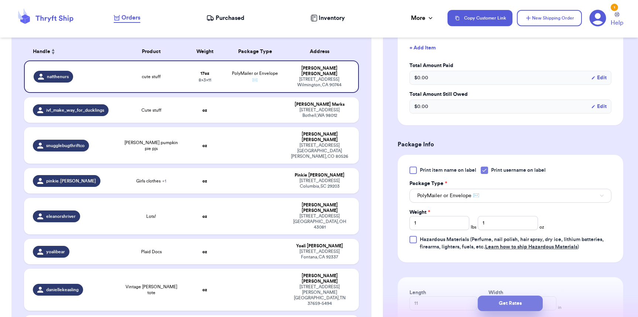
click at [517, 311] on button "Get Rates" at bounding box center [510, 304] width 65 height 16
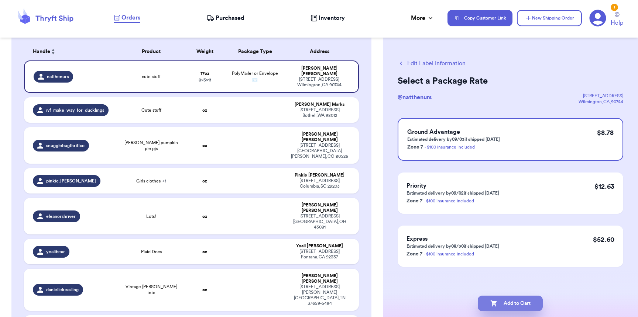
click at [520, 306] on button "Add to Cart" at bounding box center [510, 304] width 65 height 16
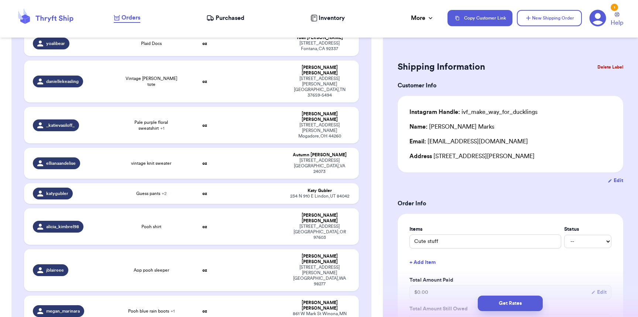
scroll to position [57, 0]
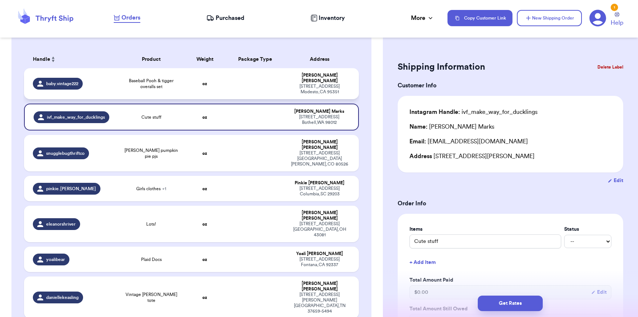
click at [83, 83] on div "baby.vintage222" at bounding box center [73, 84] width 80 height 12
type input "Baseball Pooh & tigger overalls set"
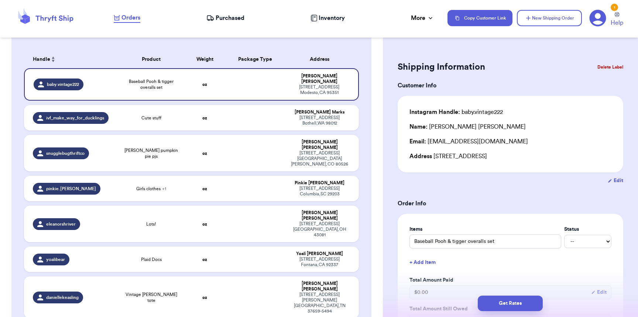
scroll to position [219, 0]
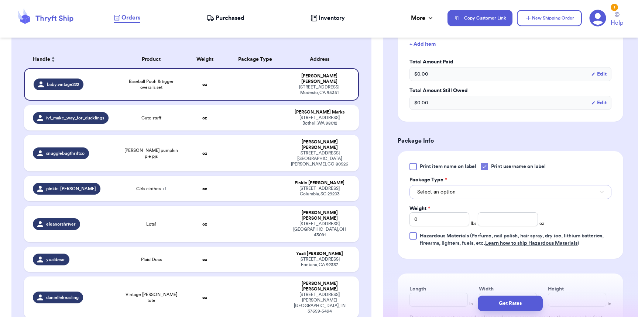
click at [459, 194] on button "Select an option" at bounding box center [510, 192] width 202 height 14
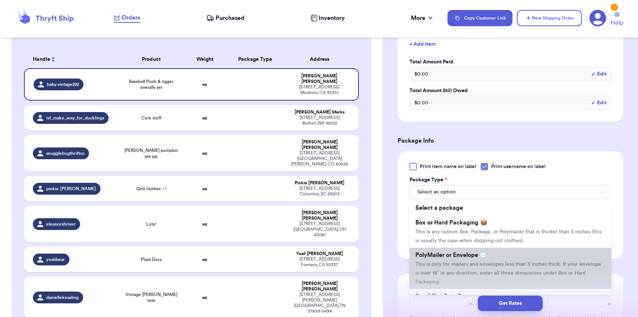
click at [454, 257] on span "PolyMailer or Envelope ✉️" at bounding box center [451, 255] width 72 height 6
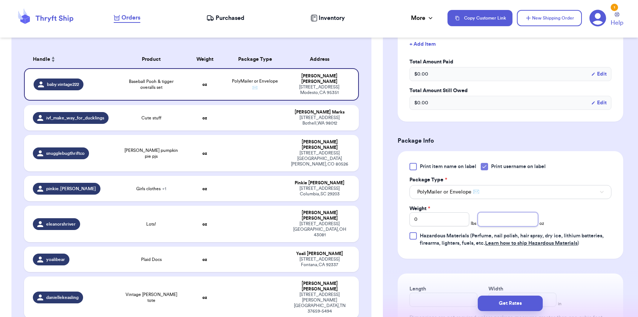
click at [498, 221] on input "number" at bounding box center [508, 220] width 60 height 14
type input "14"
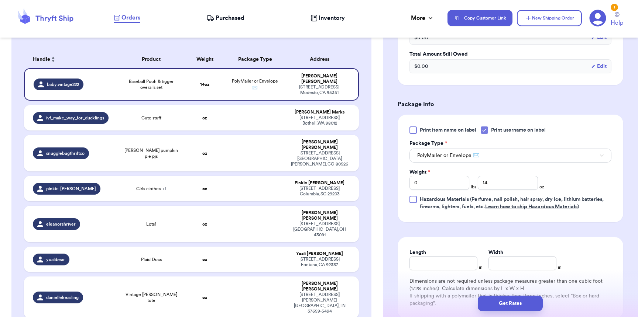
scroll to position [329, 0]
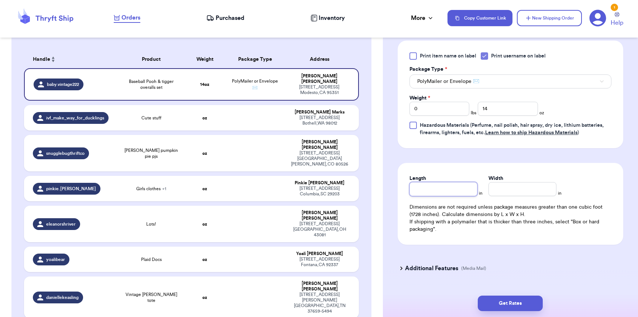
click at [446, 196] on input "Length" at bounding box center [443, 189] width 68 height 14
type input "10"
type input "9"
click at [529, 303] on button "Get Rates" at bounding box center [510, 304] width 65 height 16
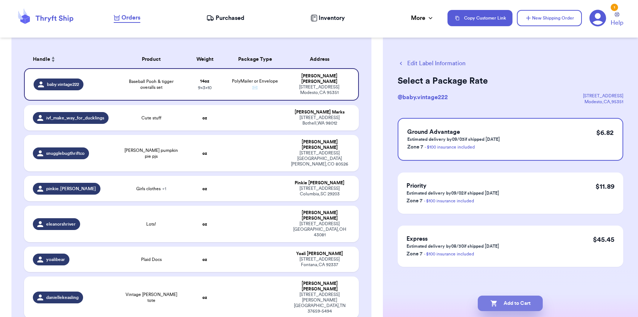
click at [522, 307] on button "Add to Cart" at bounding box center [510, 304] width 65 height 16
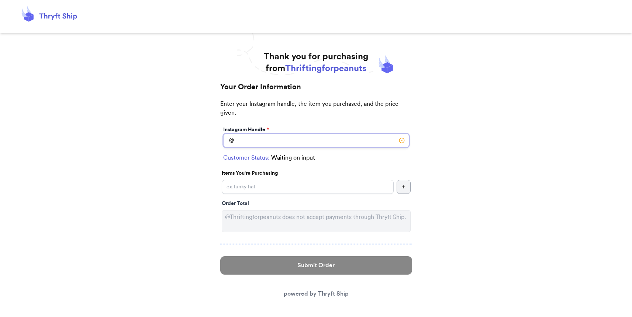
click at [254, 141] on input "Instagram Handle *" at bounding box center [316, 141] width 186 height 14
type input "sxerras"
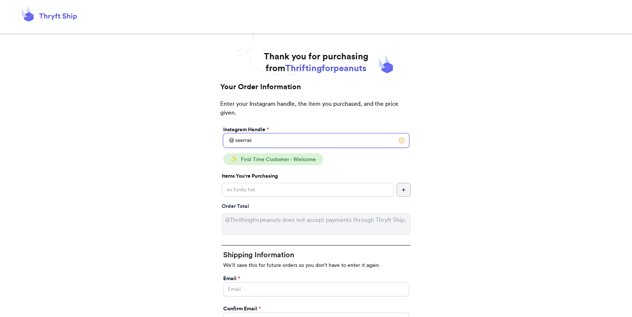
drag, startPoint x: 244, startPoint y: 142, endPoint x: 218, endPoint y: 146, distance: 26.8
drag, startPoint x: 268, startPoint y: 139, endPoint x: 171, endPoint y: 134, distance: 97.2
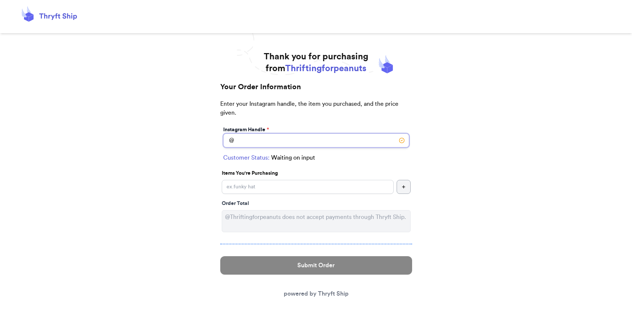
click at [272, 134] on input "Instagram Handle *" at bounding box center [316, 141] width 186 height 14
type input "ezzienct12"
select select "OR"
type input "[GEOGRAPHIC_DATA]"
type input "97301"
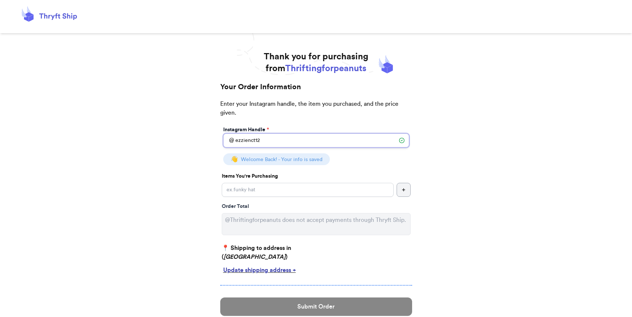
type input "ezzienct12"
click at [296, 194] on input "Instagram Handle *" at bounding box center [308, 190] width 172 height 14
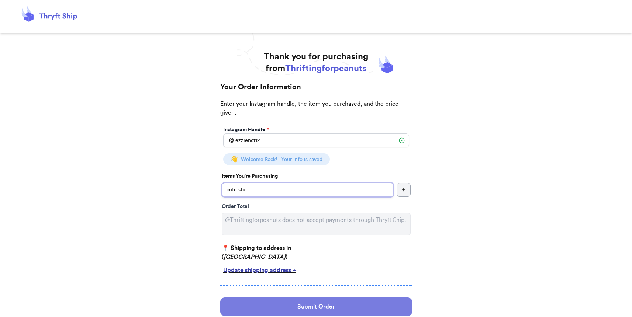
type input "cute stuff"
click at [374, 306] on button "Submit Order" at bounding box center [316, 307] width 192 height 18
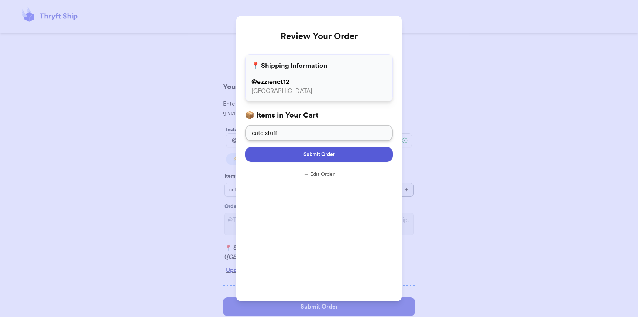
click at [348, 159] on button "Submit Order" at bounding box center [319, 154] width 148 height 15
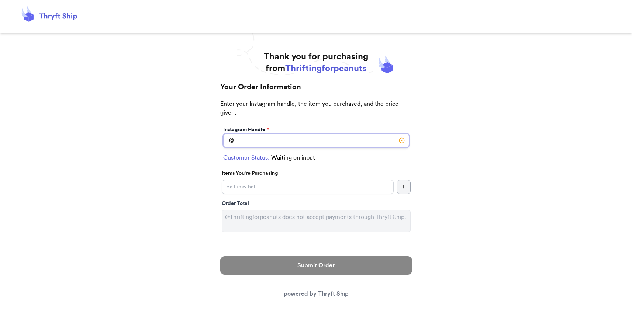
click at [290, 140] on input "Instagram Handle *" at bounding box center [316, 141] width 186 height 14
type input "camelthriftstitch"
select select "NC"
type input "[GEOGRAPHIC_DATA]"
type input "27106"
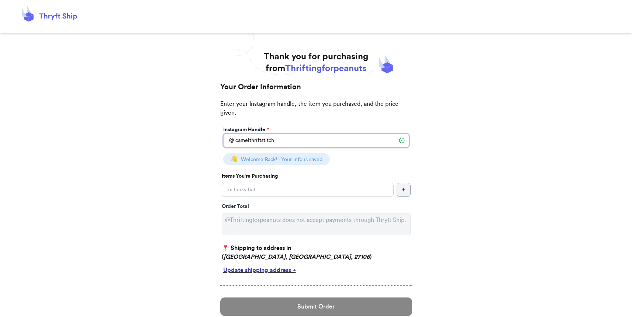
type input "camelthriftstitch"
click at [306, 193] on input "Instagram Handle *" at bounding box center [308, 190] width 172 height 14
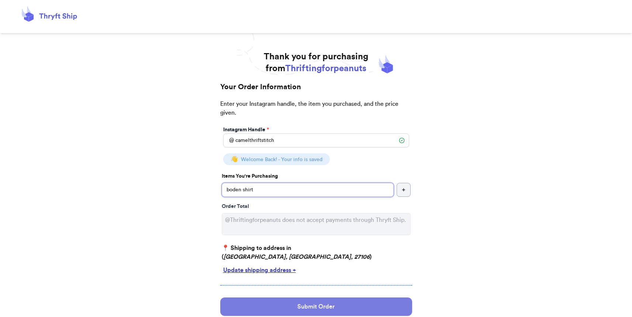
type input "boden shirt"
click at [338, 306] on button "Submit Order" at bounding box center [316, 307] width 192 height 18
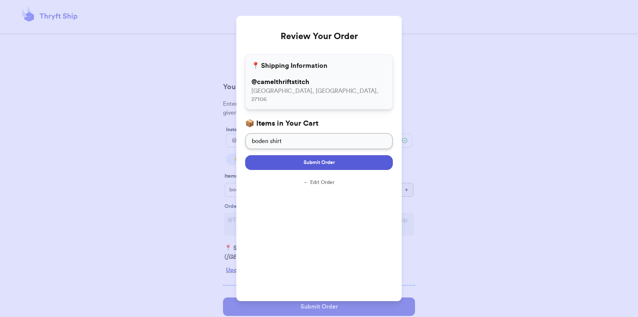
click at [335, 157] on button "Submit Order" at bounding box center [319, 162] width 148 height 15
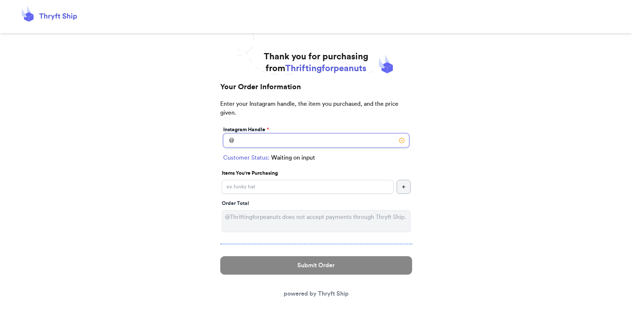
click at [272, 143] on input "Instagram Handle *" at bounding box center [316, 141] width 186 height 14
type input "natthenurs"
select select "CA"
type input "Wilmington"
type input "90744"
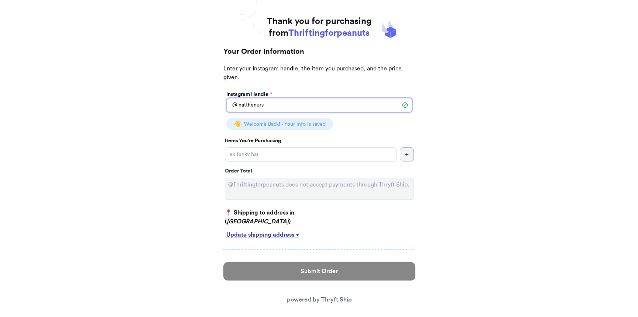
scroll to position [43, 0]
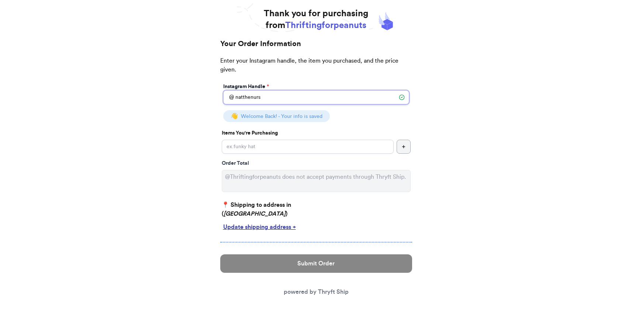
type input "natthenurs"
click at [266, 143] on input "Instagram Handle *" at bounding box center [308, 147] width 172 height 14
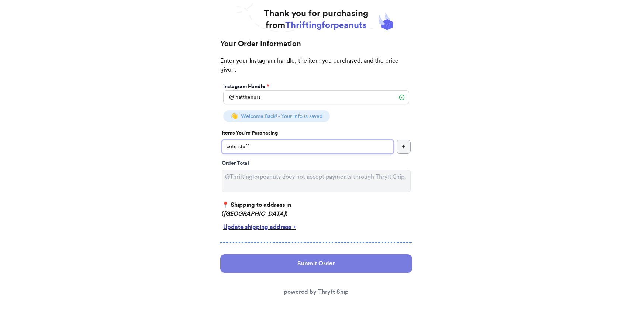
type input "cute stuff"
click at [343, 265] on button "Submit Order" at bounding box center [316, 264] width 192 height 18
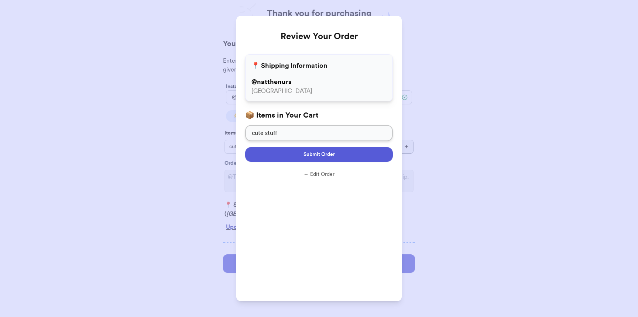
click at [327, 161] on button "Submit Order" at bounding box center [319, 154] width 148 height 15
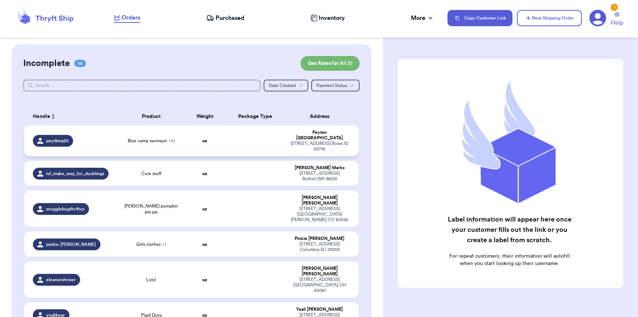
click at [61, 138] on span "peytlima35" at bounding box center [57, 141] width 23 height 6
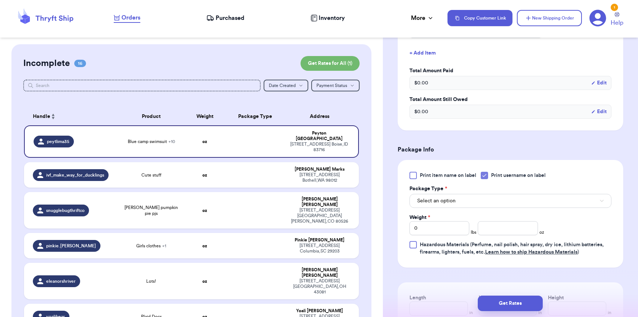
scroll to position [447, 0]
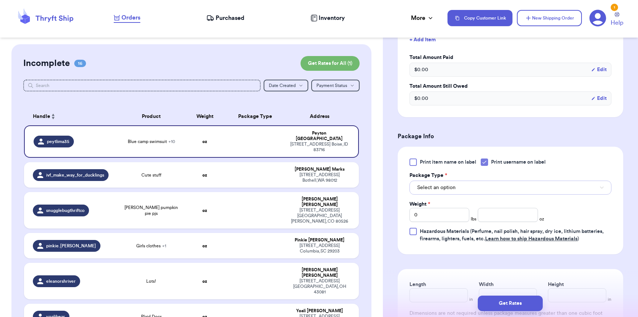
click at [420, 193] on button "Select an option" at bounding box center [510, 188] width 202 height 14
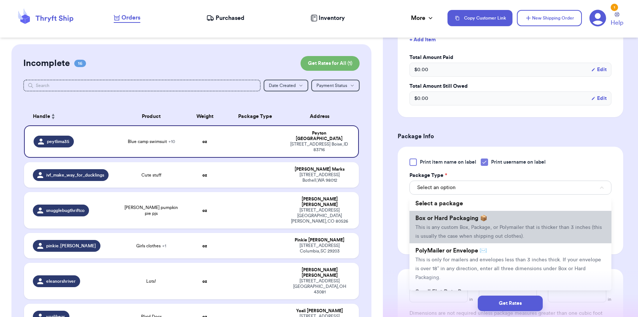
click at [435, 227] on span "This is any custom Box, Package, or Polymailer that is thicker than 3 inches (t…" at bounding box center [508, 232] width 186 height 14
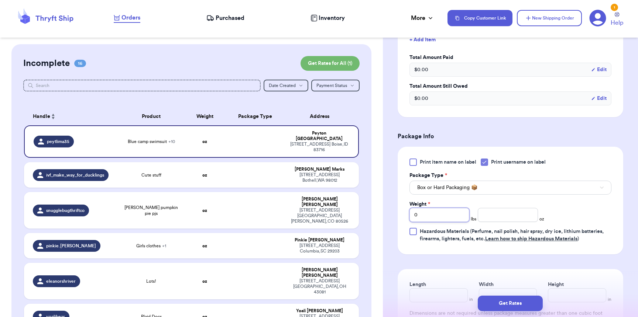
click at [436, 220] on input "0" at bounding box center [439, 215] width 60 height 14
type input "04"
type input "10"
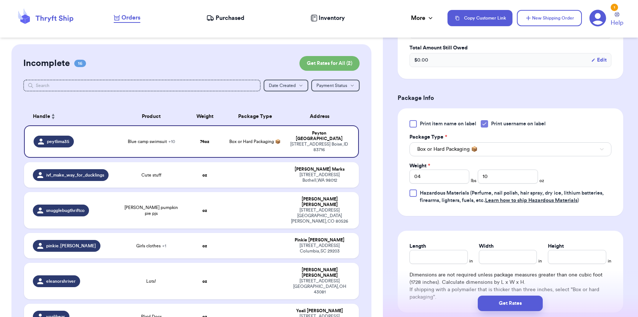
scroll to position [528, 0]
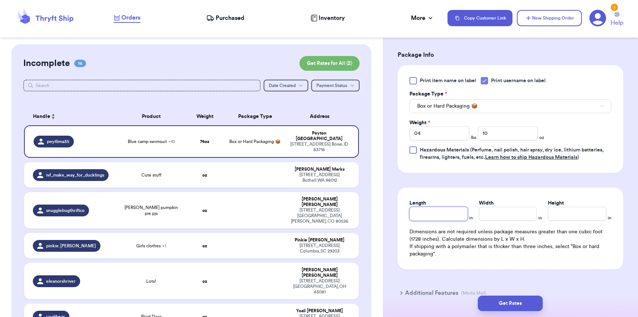
click at [428, 221] on input "Length" at bounding box center [438, 214] width 58 height 14
type input "14"
type input "11"
type input "6"
click at [493, 301] on button "Get Rates" at bounding box center [510, 304] width 65 height 16
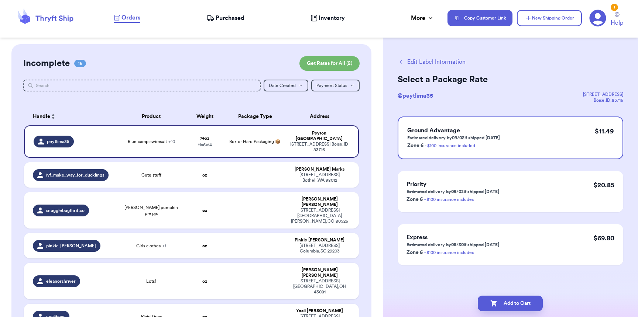
scroll to position [0, 0]
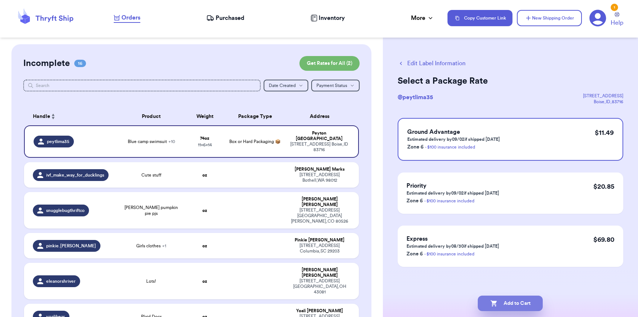
click at [516, 302] on button "Add to Cart" at bounding box center [510, 304] width 65 height 16
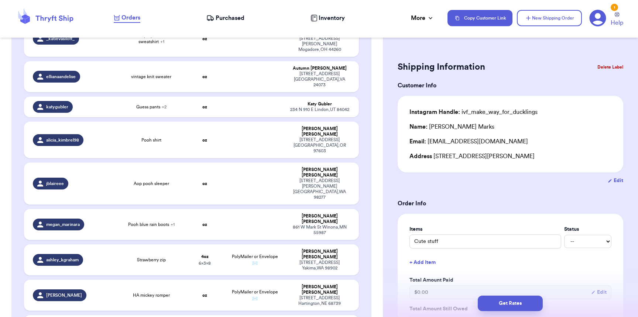
scroll to position [487, 0]
